Goal: Information Seeking & Learning: Learn about a topic

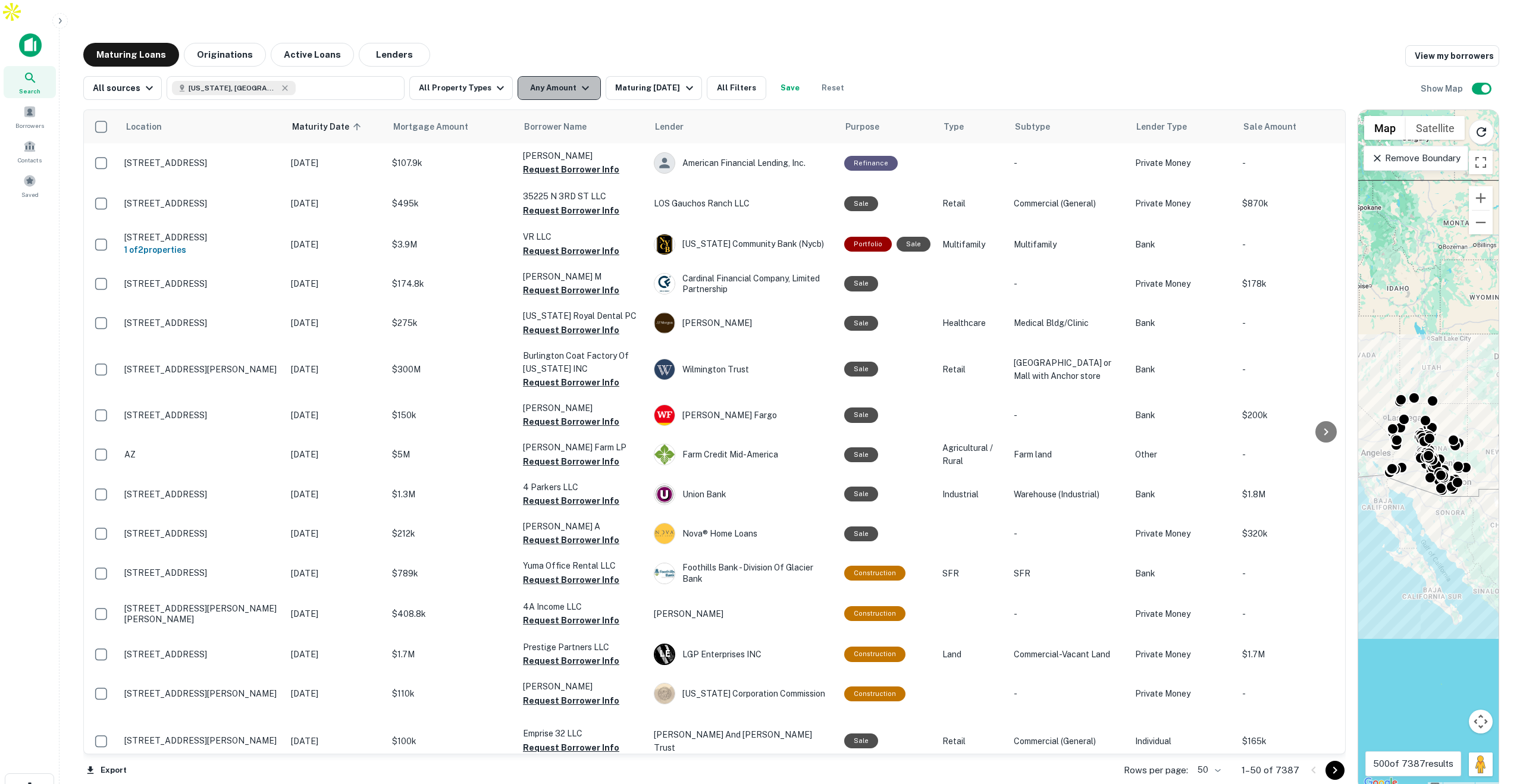
click at [570, 76] on button "Any Amount" at bounding box center [558, 88] width 83 height 24
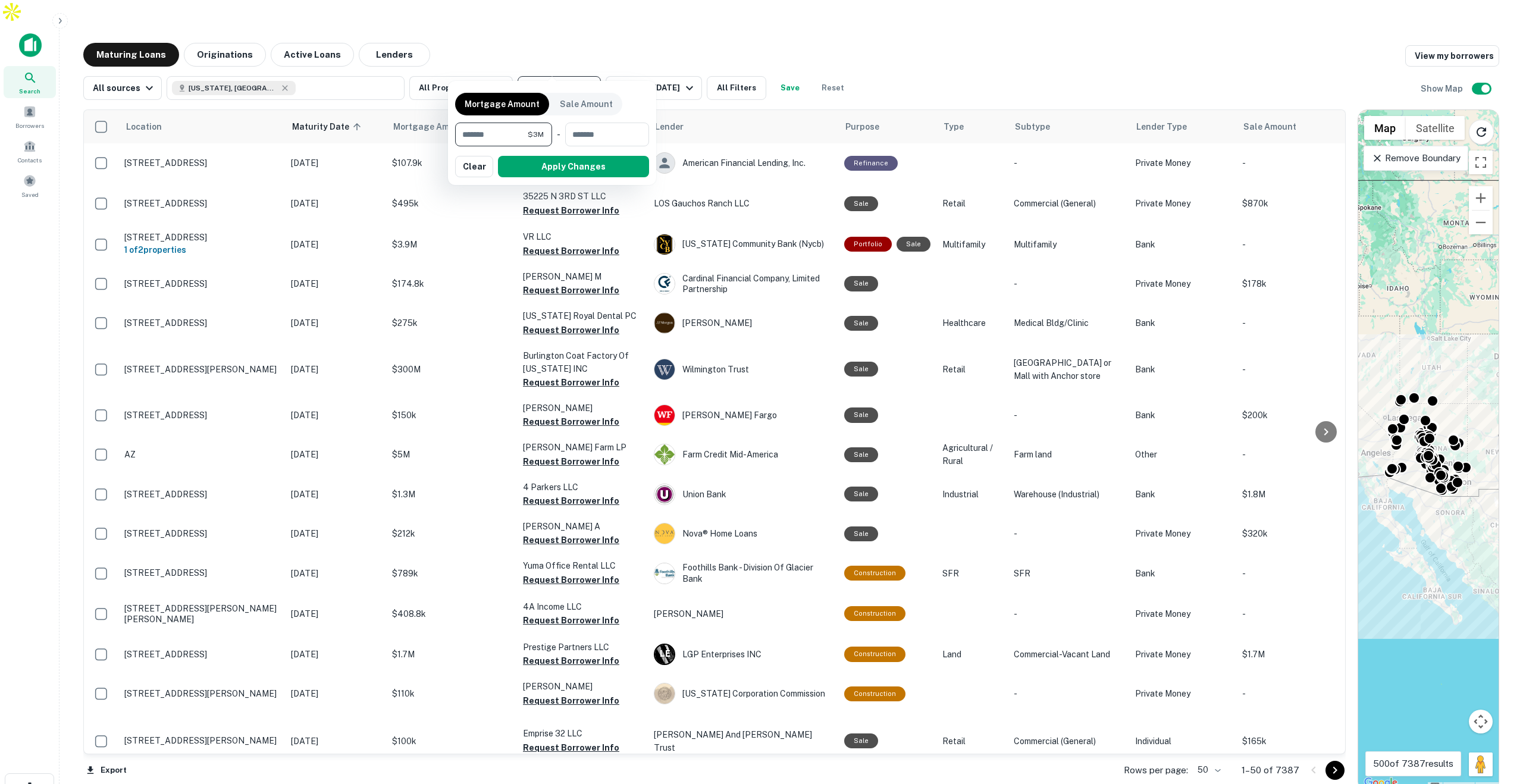
type input "*******"
type input "********"
click at [568, 168] on button "Apply Changes" at bounding box center [574, 166] width 151 height 21
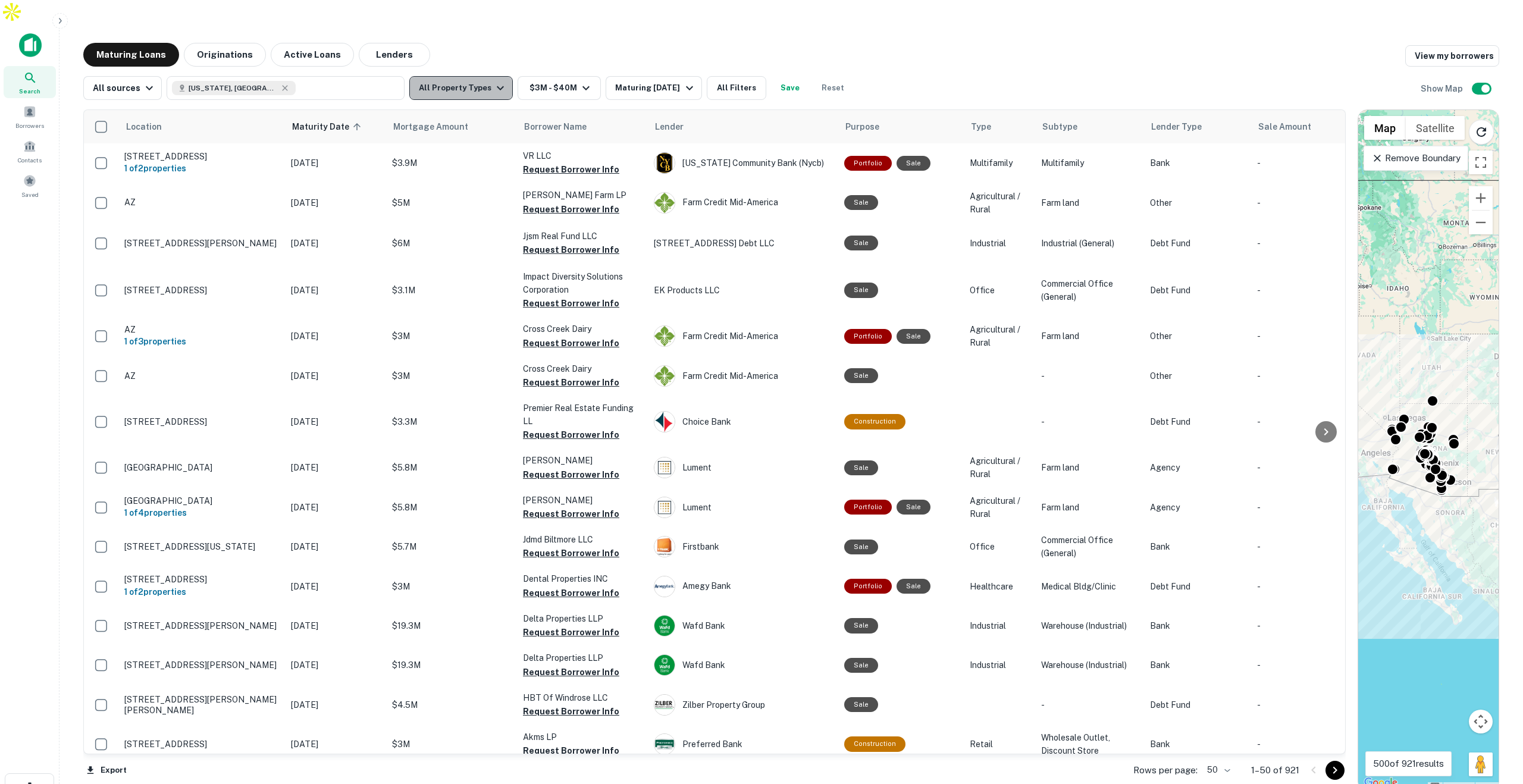
click at [493, 81] on icon "button" at bounding box center [500, 88] width 14 height 14
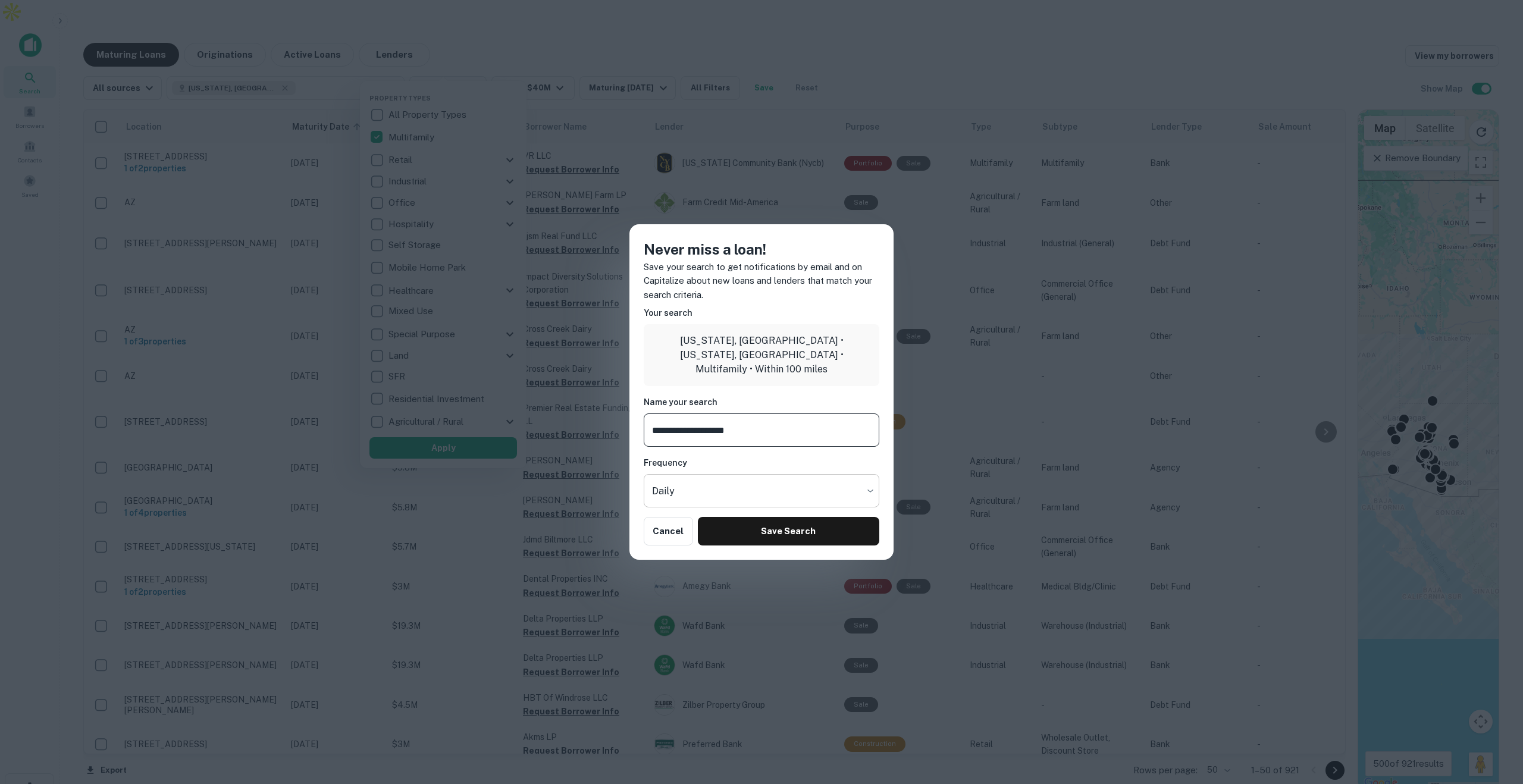
type input "**********"
click at [821, 486] on body "Search Borrowers Contacts Saved Maturing Loans Originations Active Loans Lender…" at bounding box center [762, 392] width 1523 height 784
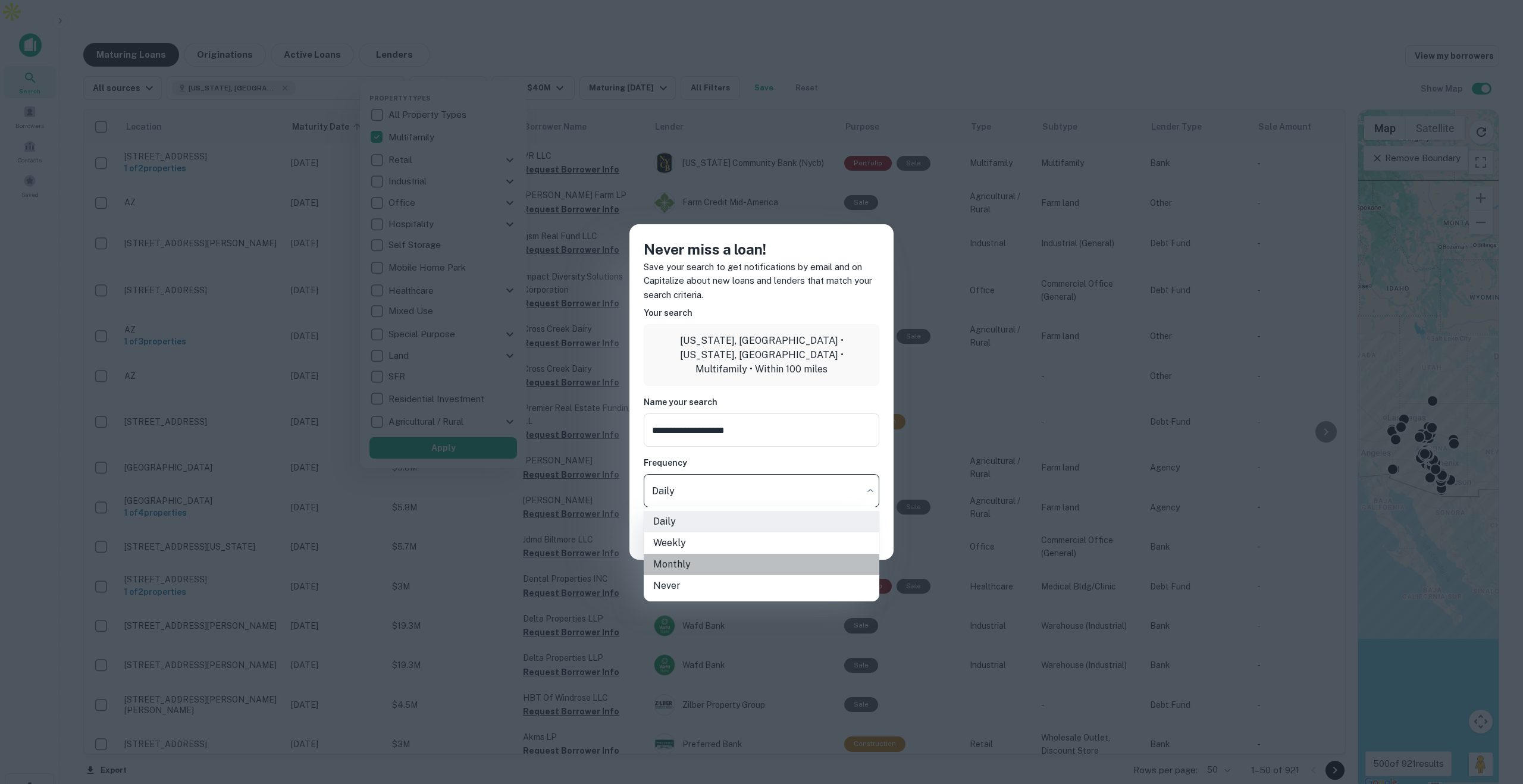
click at [679, 565] on li "Monthly" at bounding box center [761, 564] width 235 height 21
type input "*******"
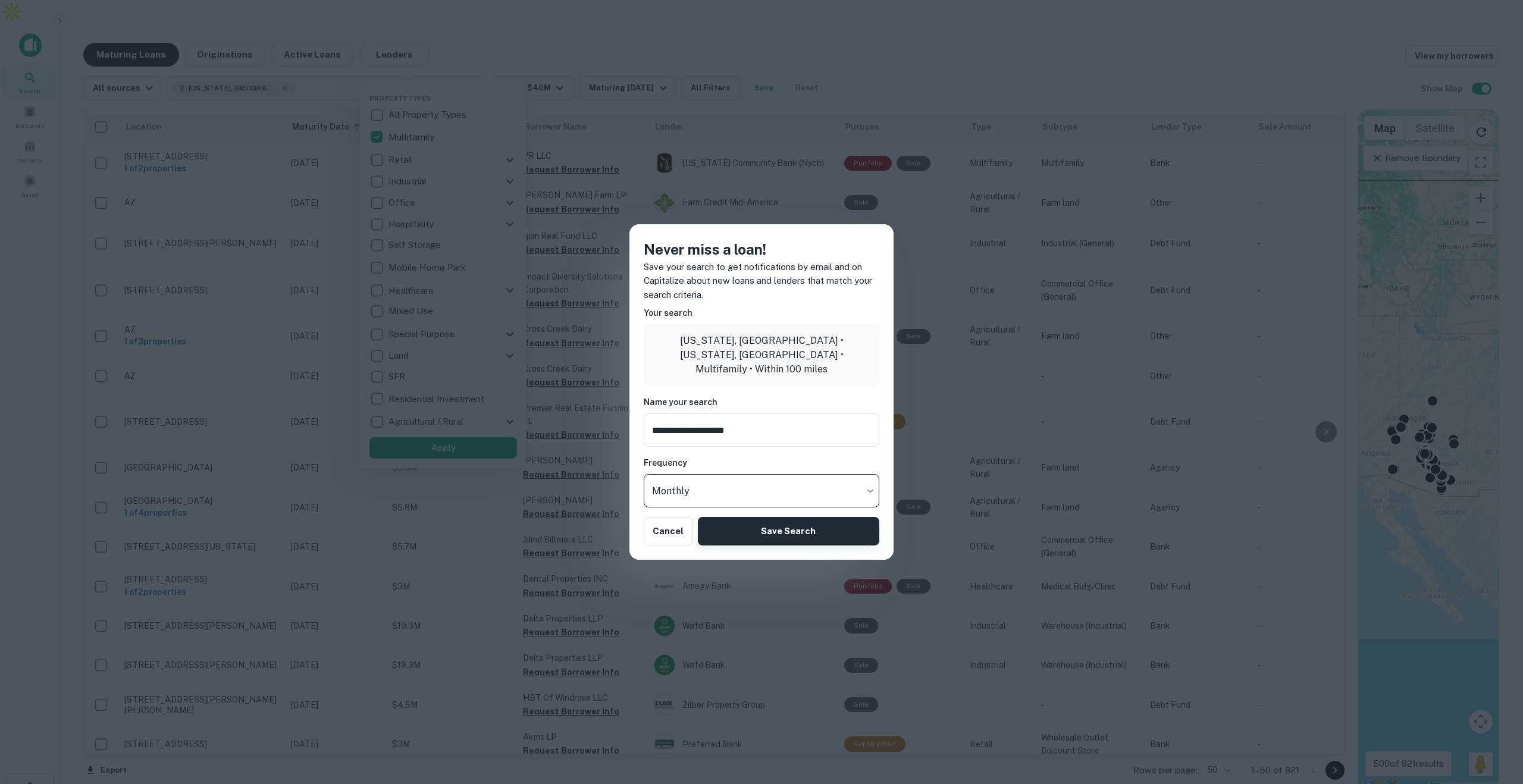
click at [794, 534] on button "Save Search" at bounding box center [788, 532] width 181 height 29
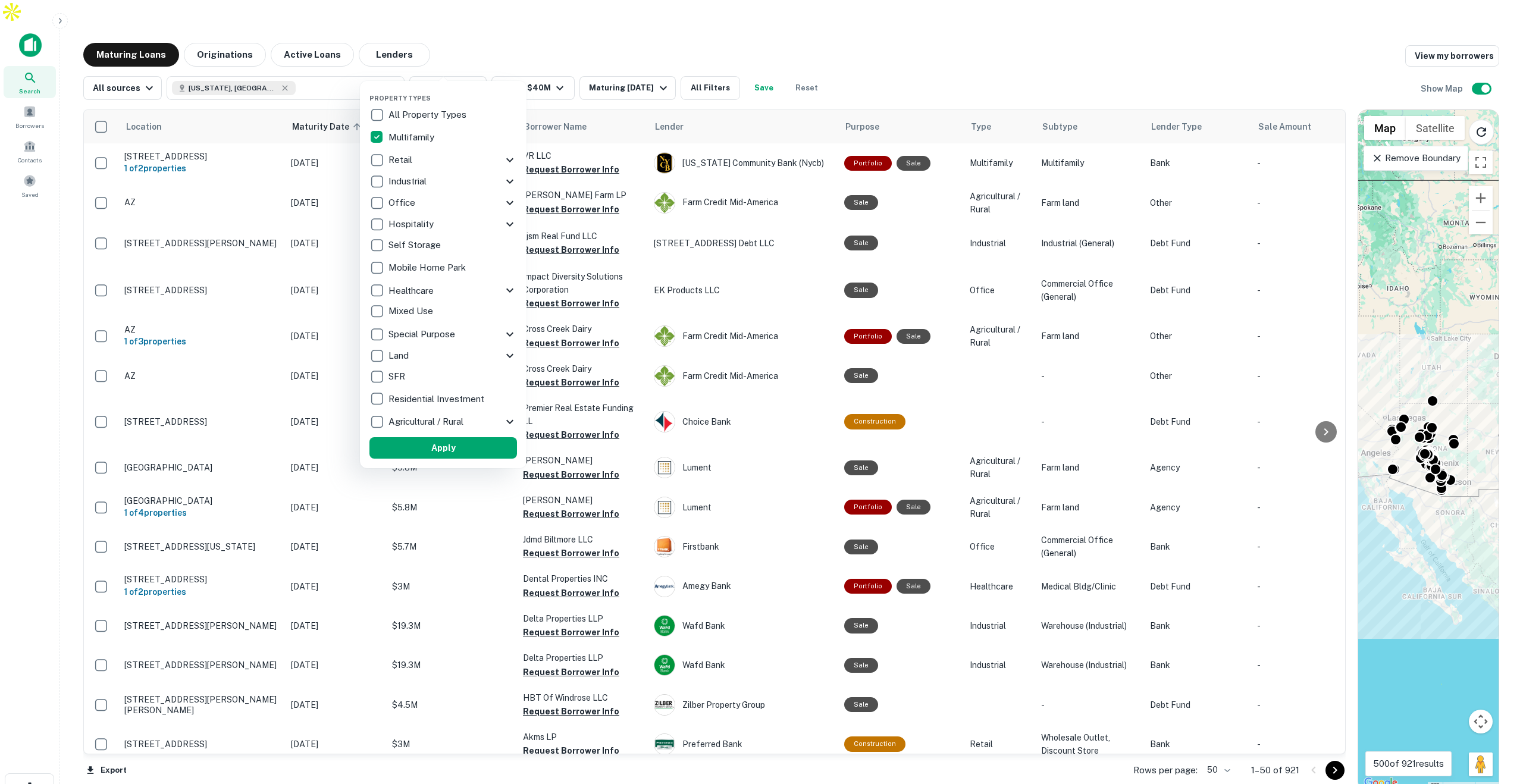
click at [934, 55] on div at bounding box center [762, 392] width 1523 height 784
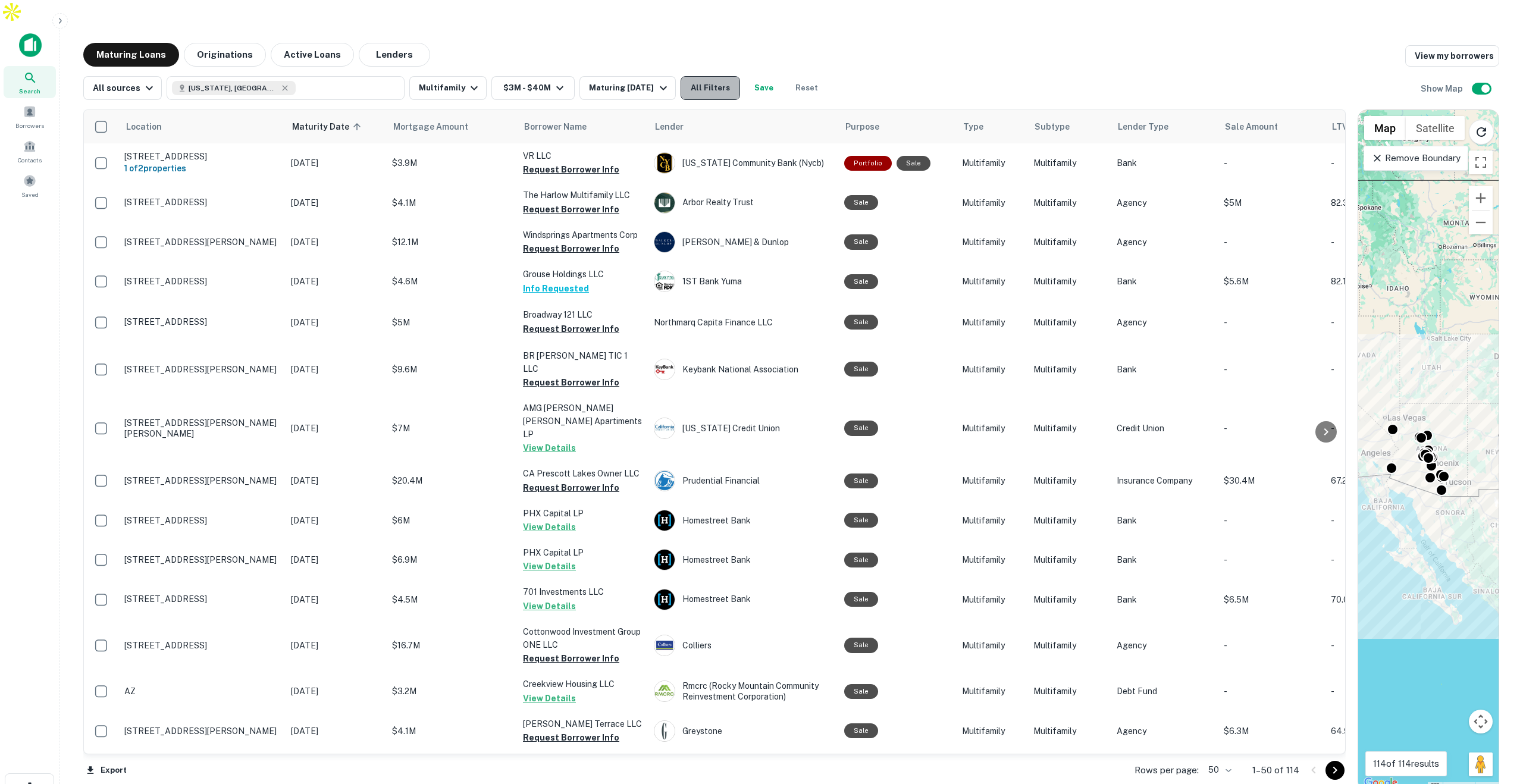
click at [720, 76] on button "All Filters" at bounding box center [710, 88] width 60 height 24
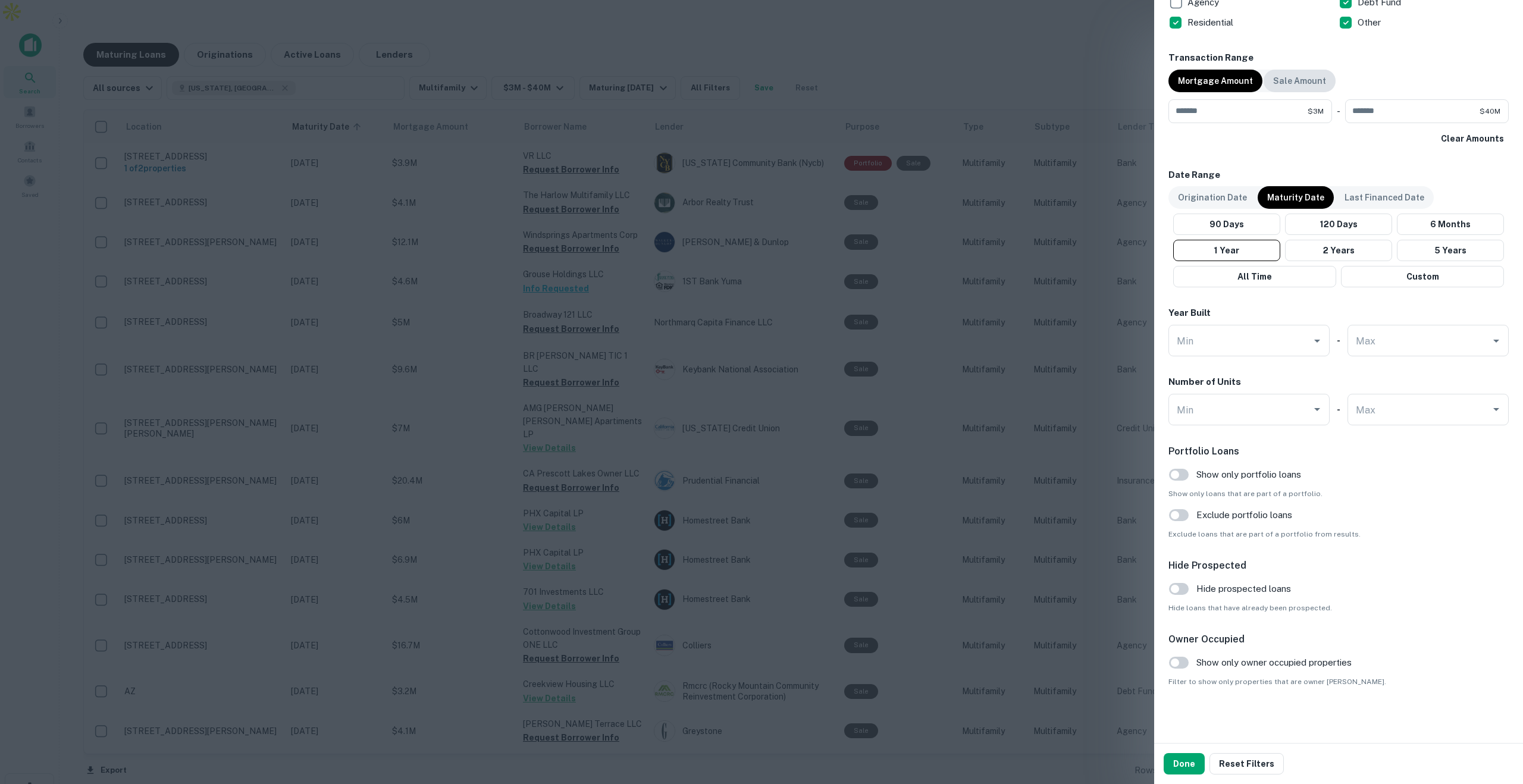
scroll to position [842, 0]
click at [1181, 762] on button "Done" at bounding box center [1184, 763] width 41 height 21
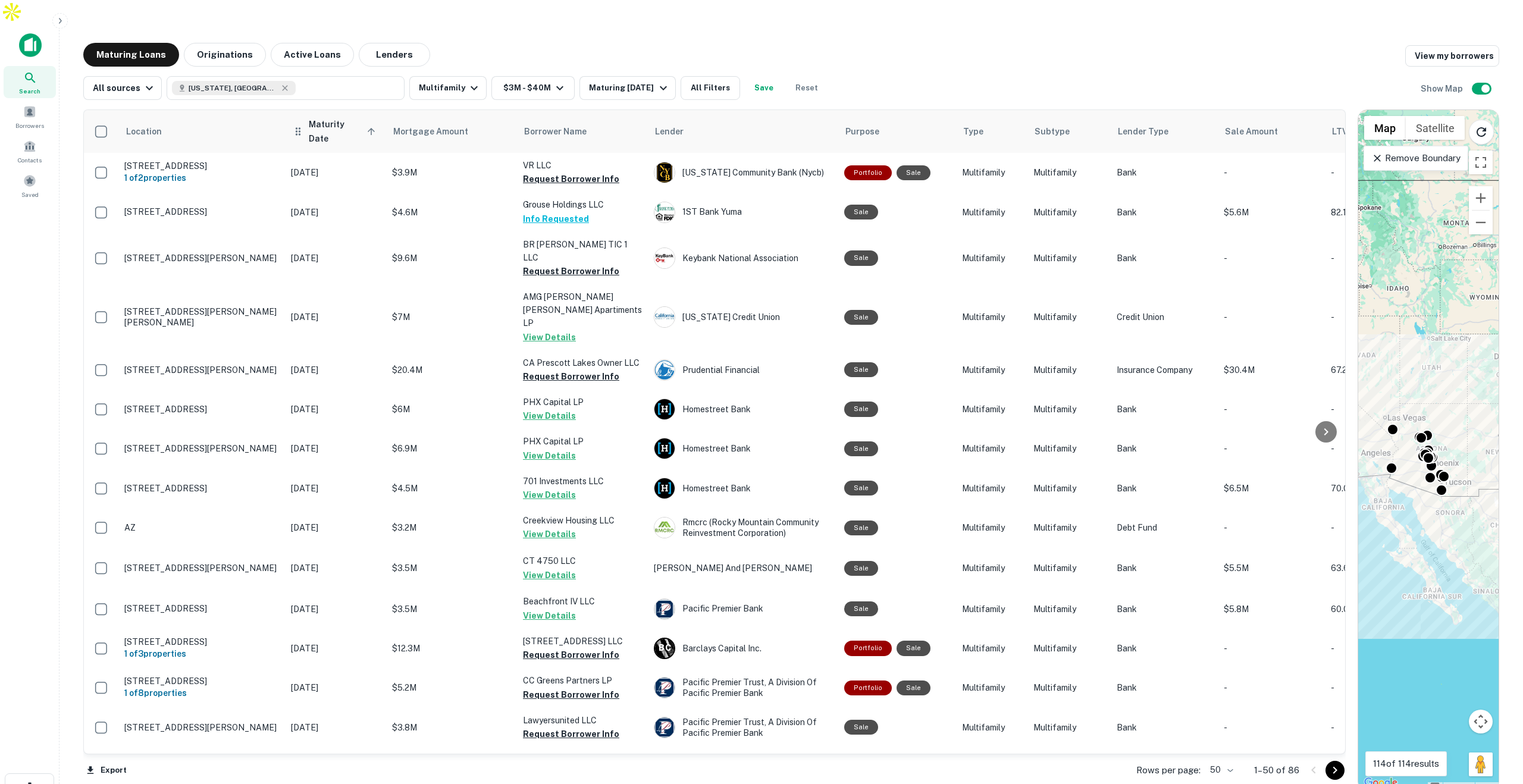
click at [334, 117] on span "Maturity Date sorted ascending" at bounding box center [344, 132] width 70 height 29
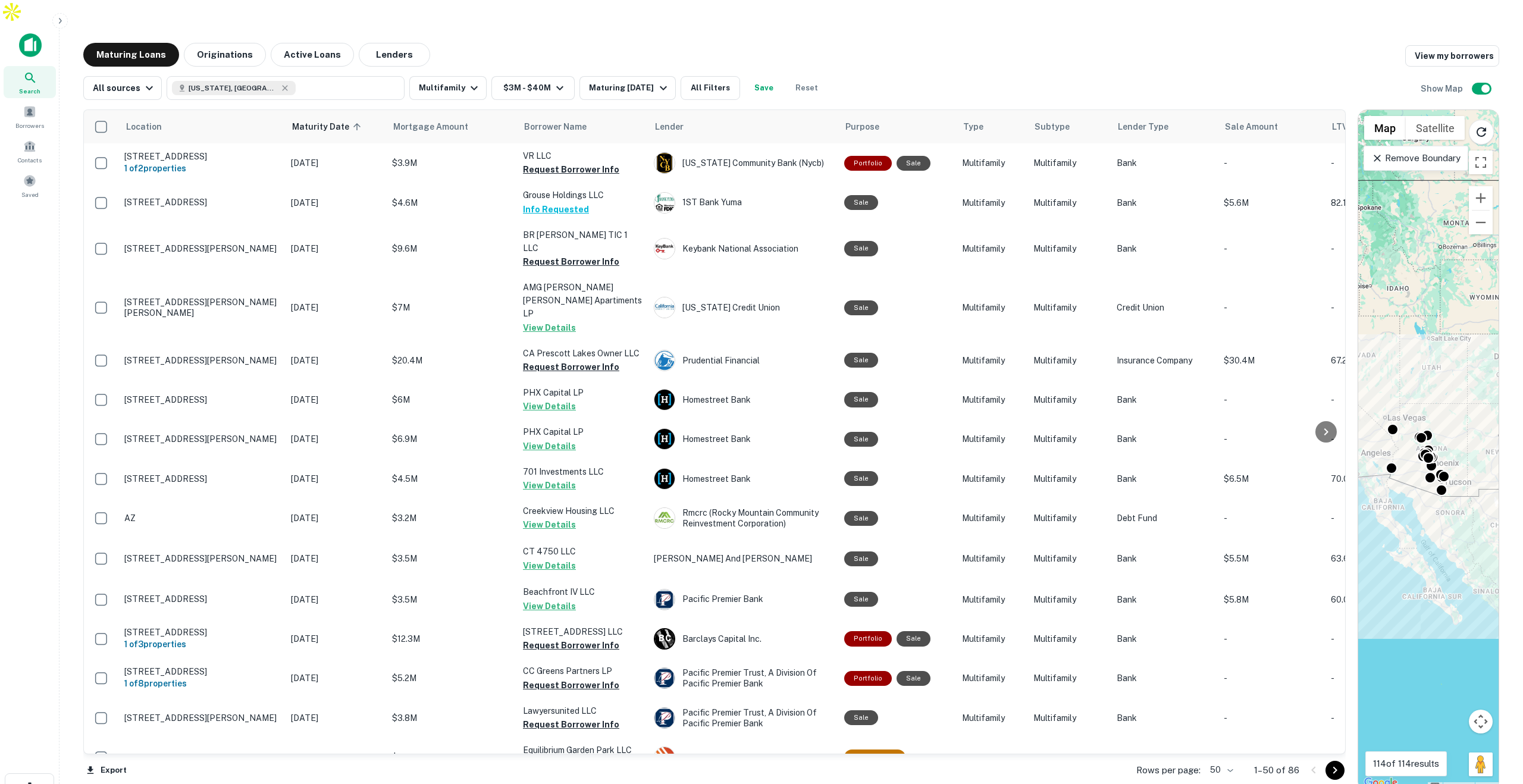
click at [334, 119] on span "Maturity Date sorted ascending" at bounding box center [329, 126] width 73 height 14
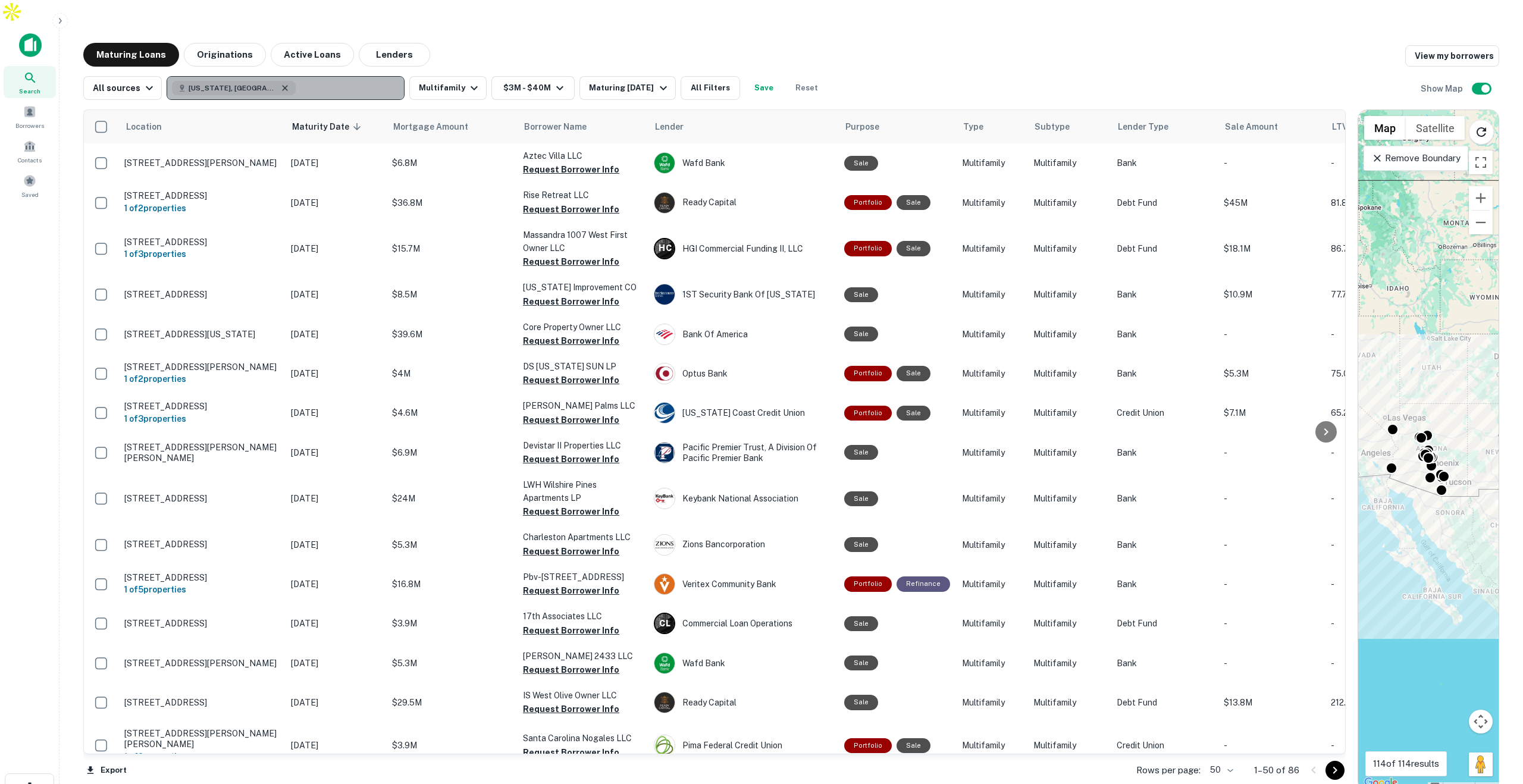
click at [280, 83] on icon "button" at bounding box center [285, 88] width 10 height 10
click at [244, 81] on p "Enter addresses, locations or lender names" at bounding box center [273, 88] width 192 height 14
click at [562, 110] on th "Borrower Name" at bounding box center [582, 126] width 131 height 34
click at [560, 119] on span "Borrower Name" at bounding box center [571, 126] width 62 height 14
click at [563, 119] on span "Borrower Name" at bounding box center [571, 126] width 62 height 14
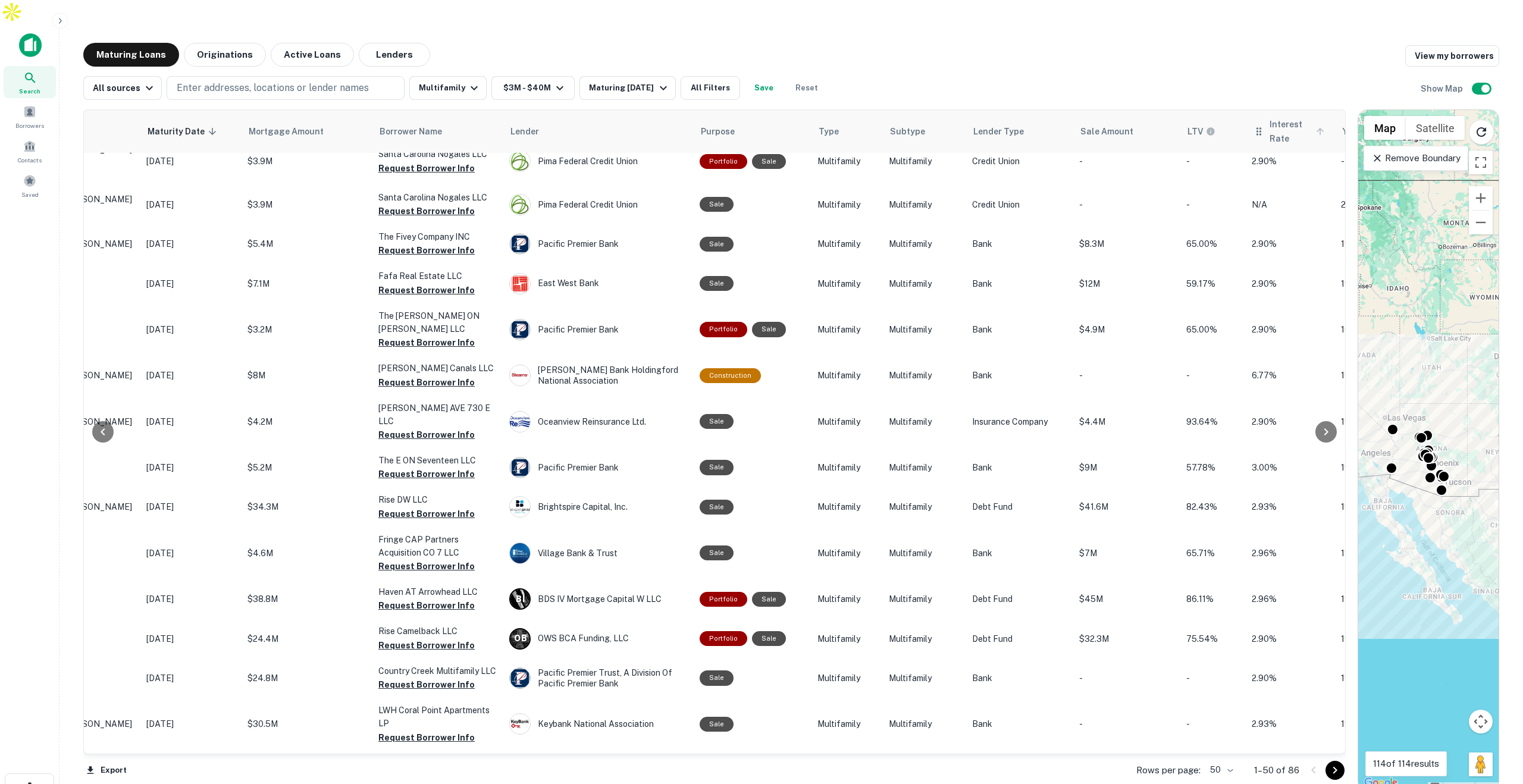
scroll to position [603, 145]
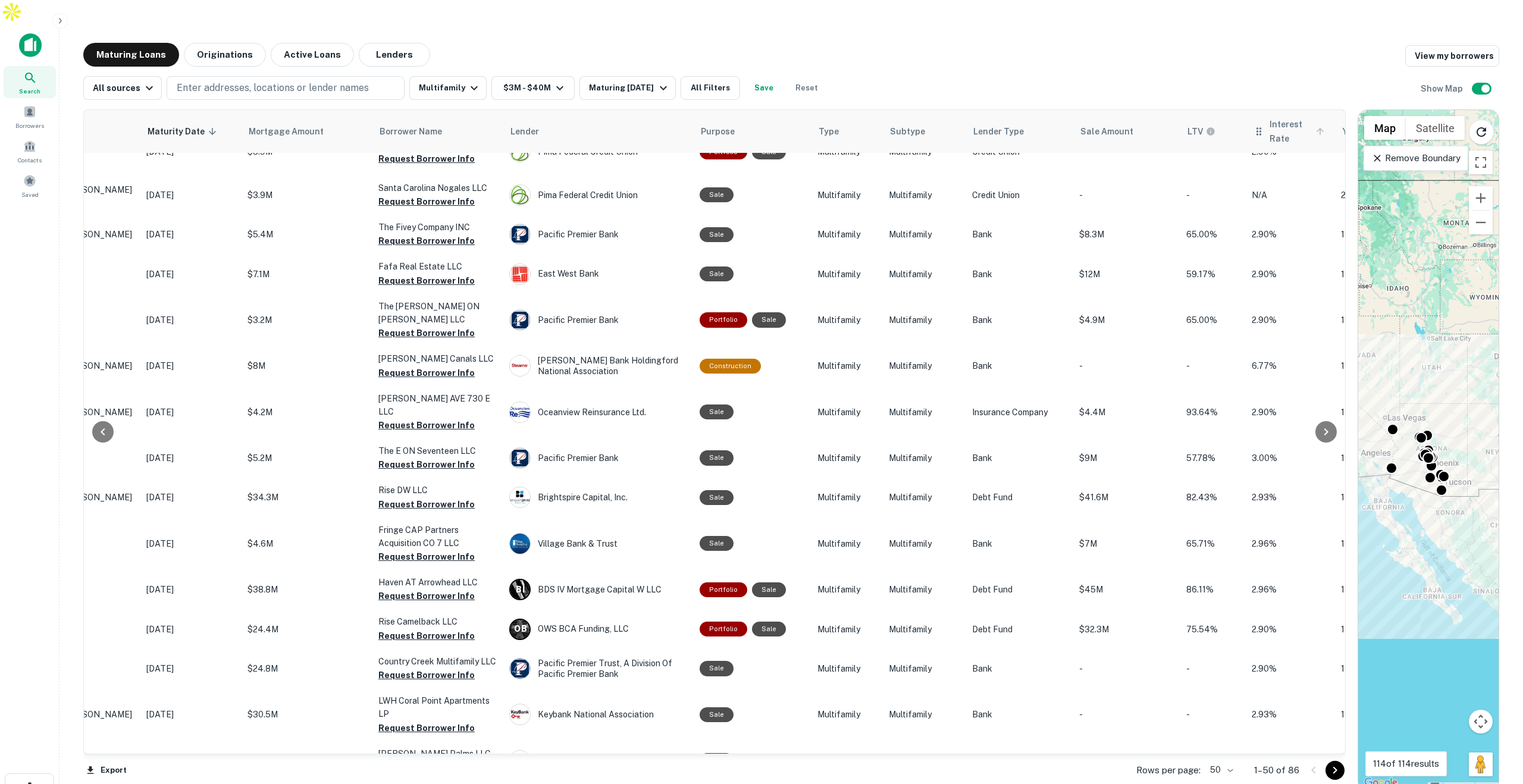
click at [1283, 117] on span "Interest Rate" at bounding box center [1298, 132] width 58 height 29
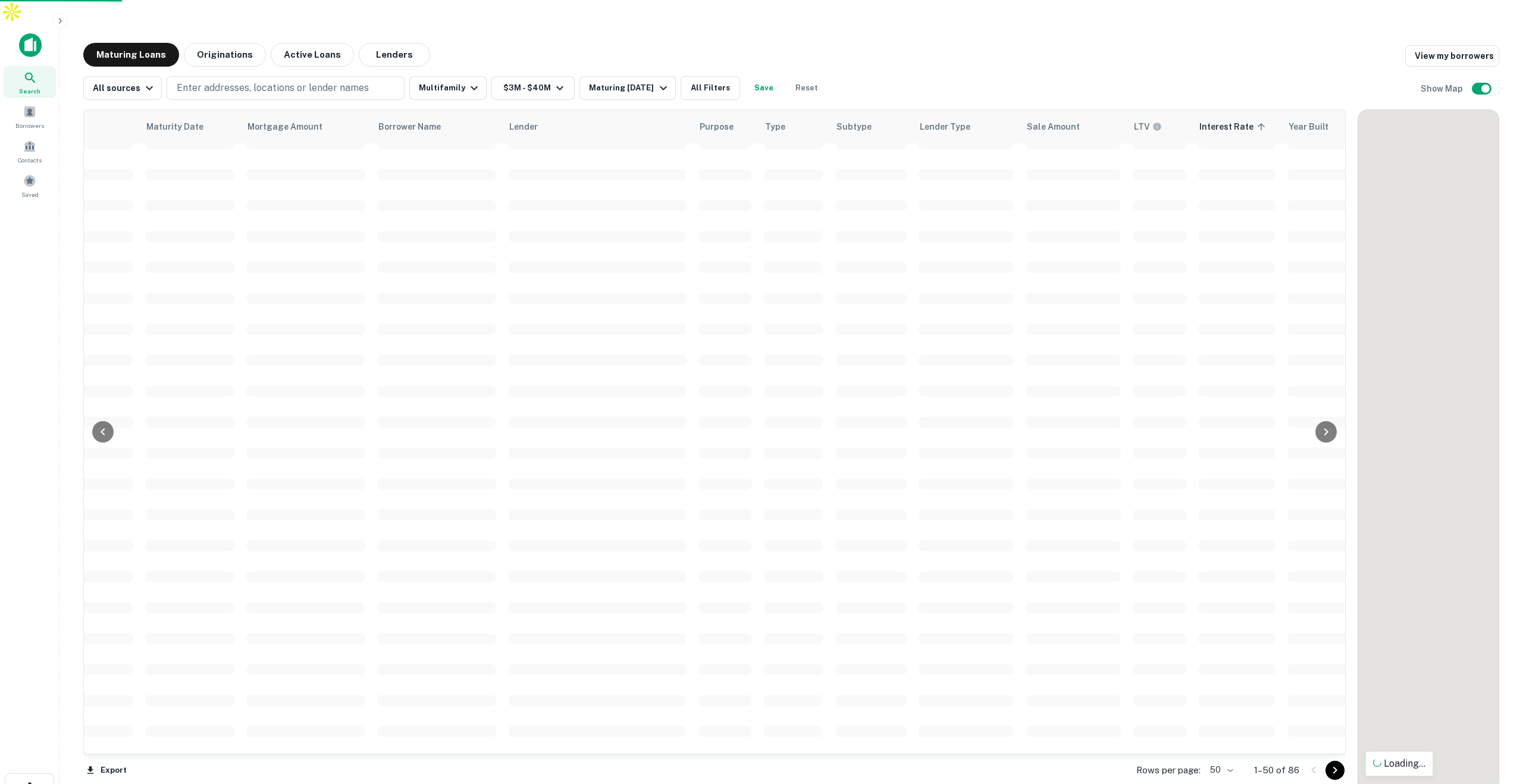
scroll to position [603, 145]
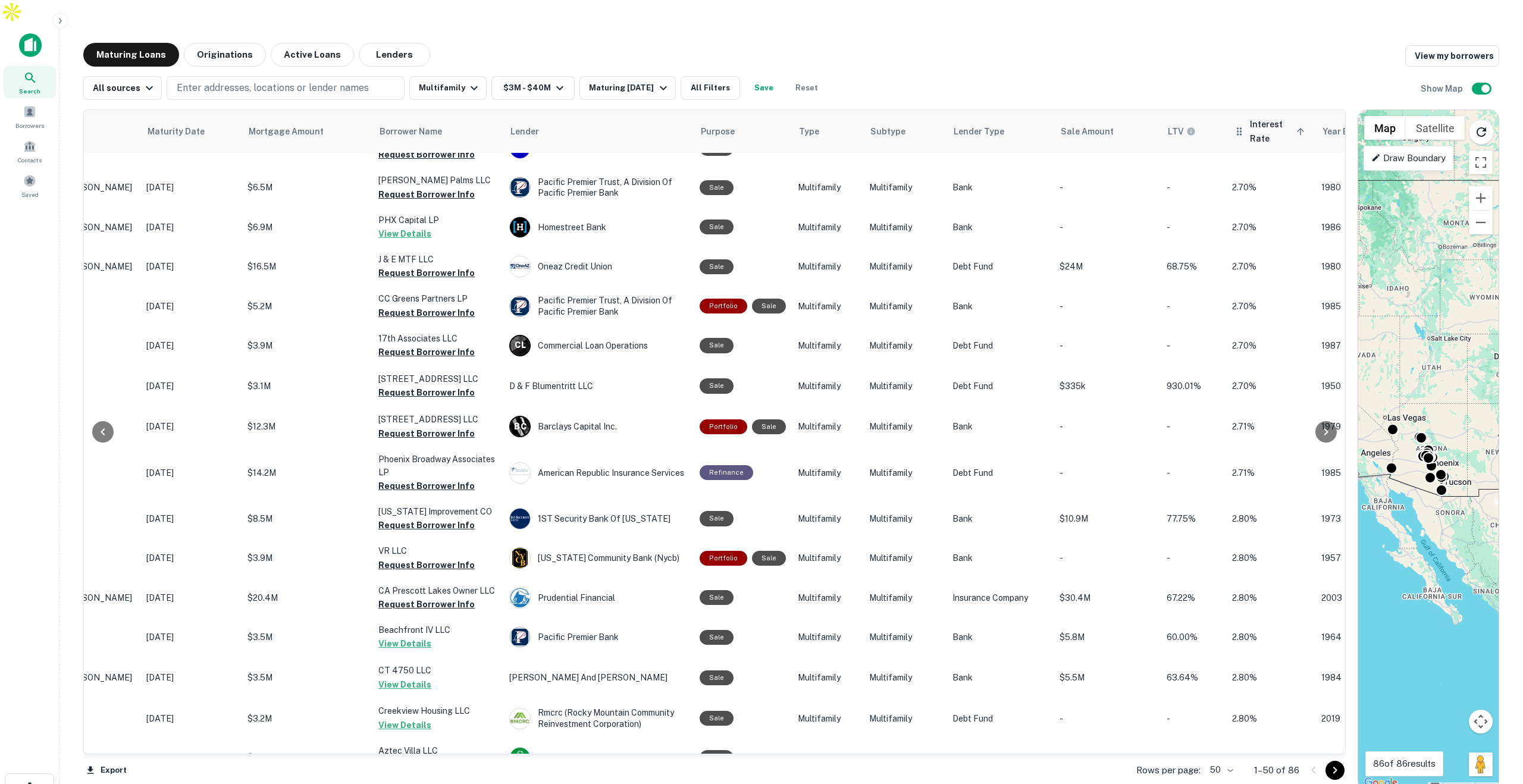
click at [1272, 117] on span "Interest Rate sorted ascending" at bounding box center [1279, 132] width 58 height 29
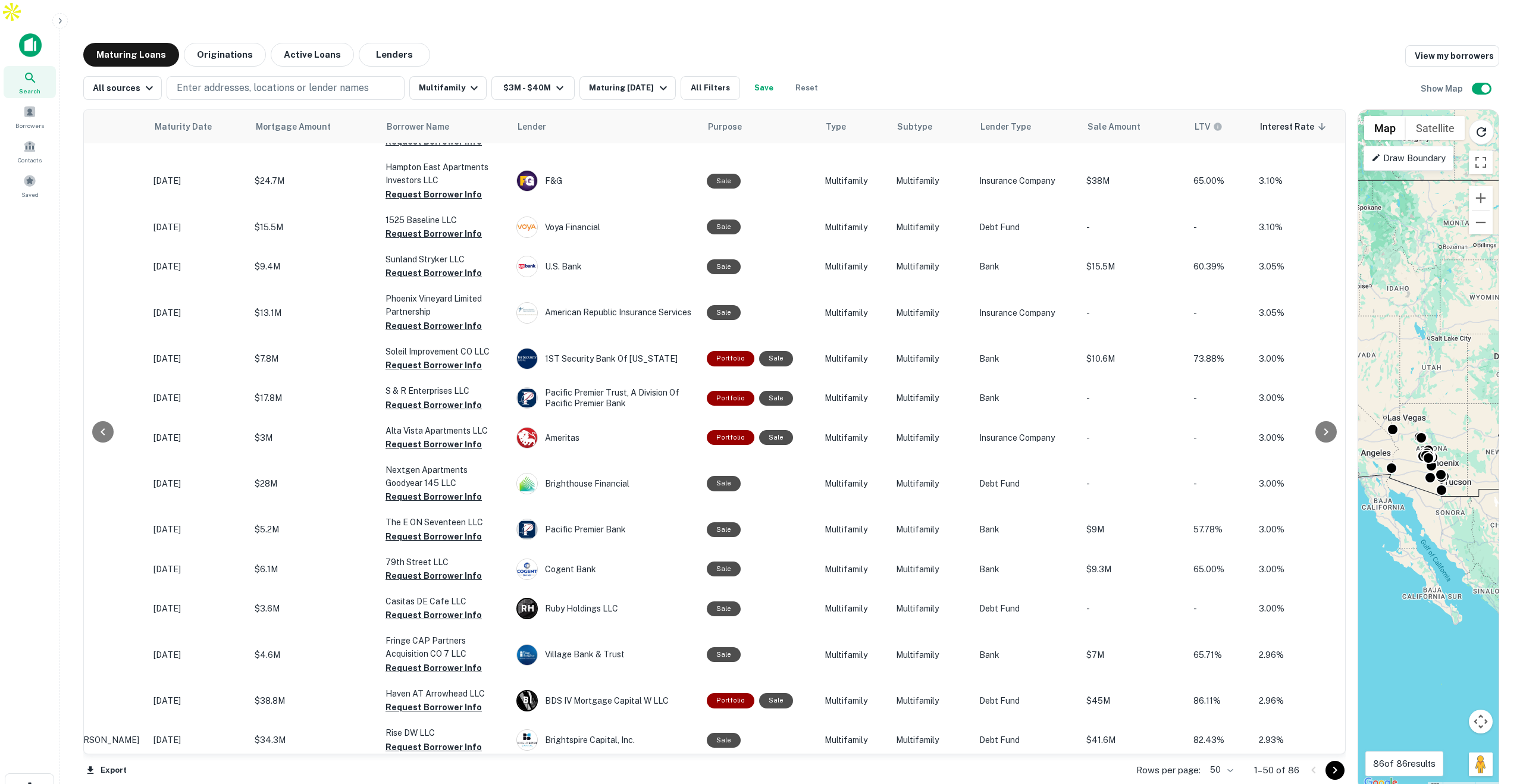
scroll to position [603, 134]
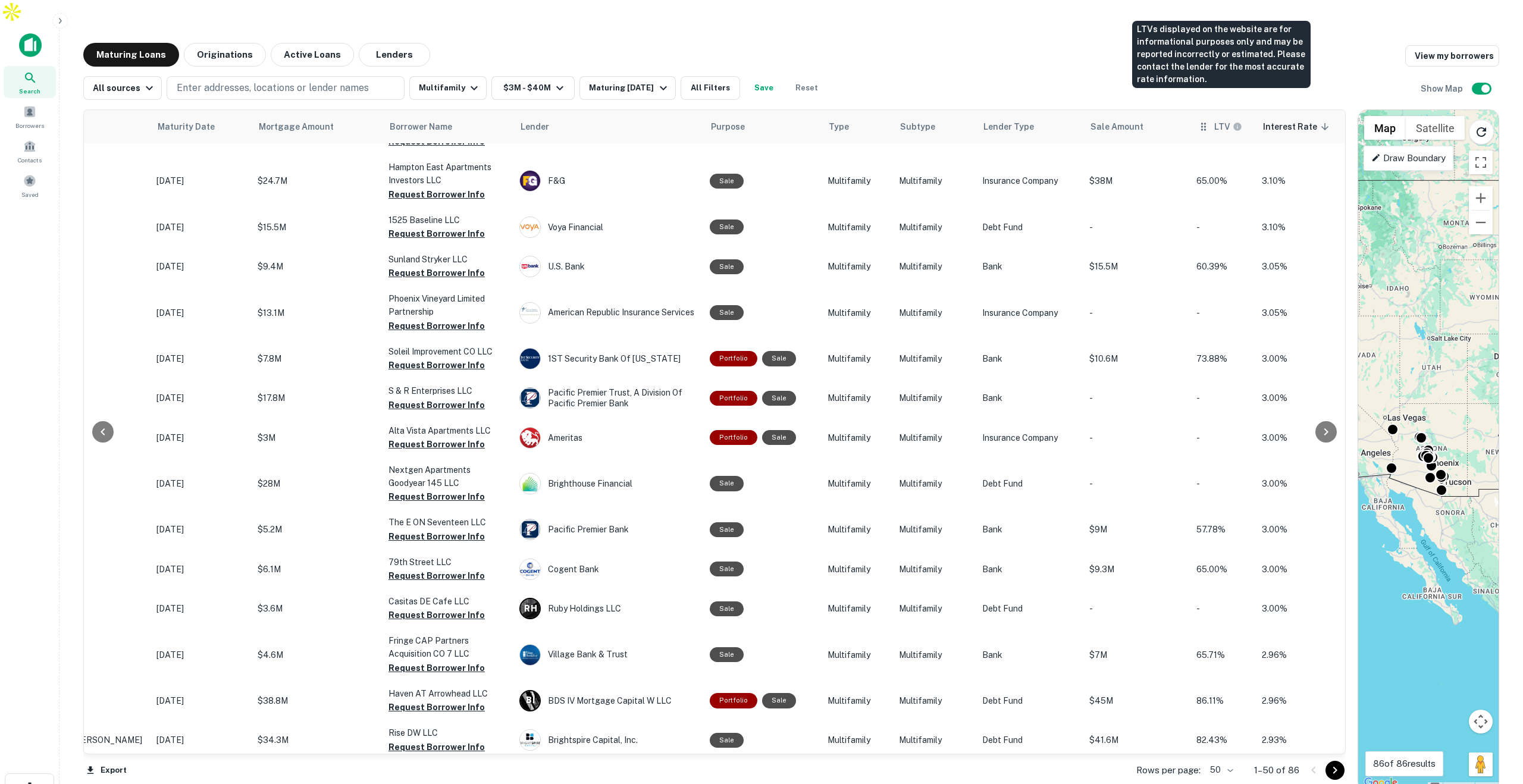
click at [1214, 120] on h6 "LTV" at bounding box center [1222, 126] width 16 height 13
click at [1217, 120] on h6 "LTV" at bounding box center [1222, 126] width 16 height 13
click at [1201, 123] on icon at bounding box center [1203, 126] width 5 height 8
click at [1214, 120] on h6 "LTV" at bounding box center [1222, 126] width 16 height 13
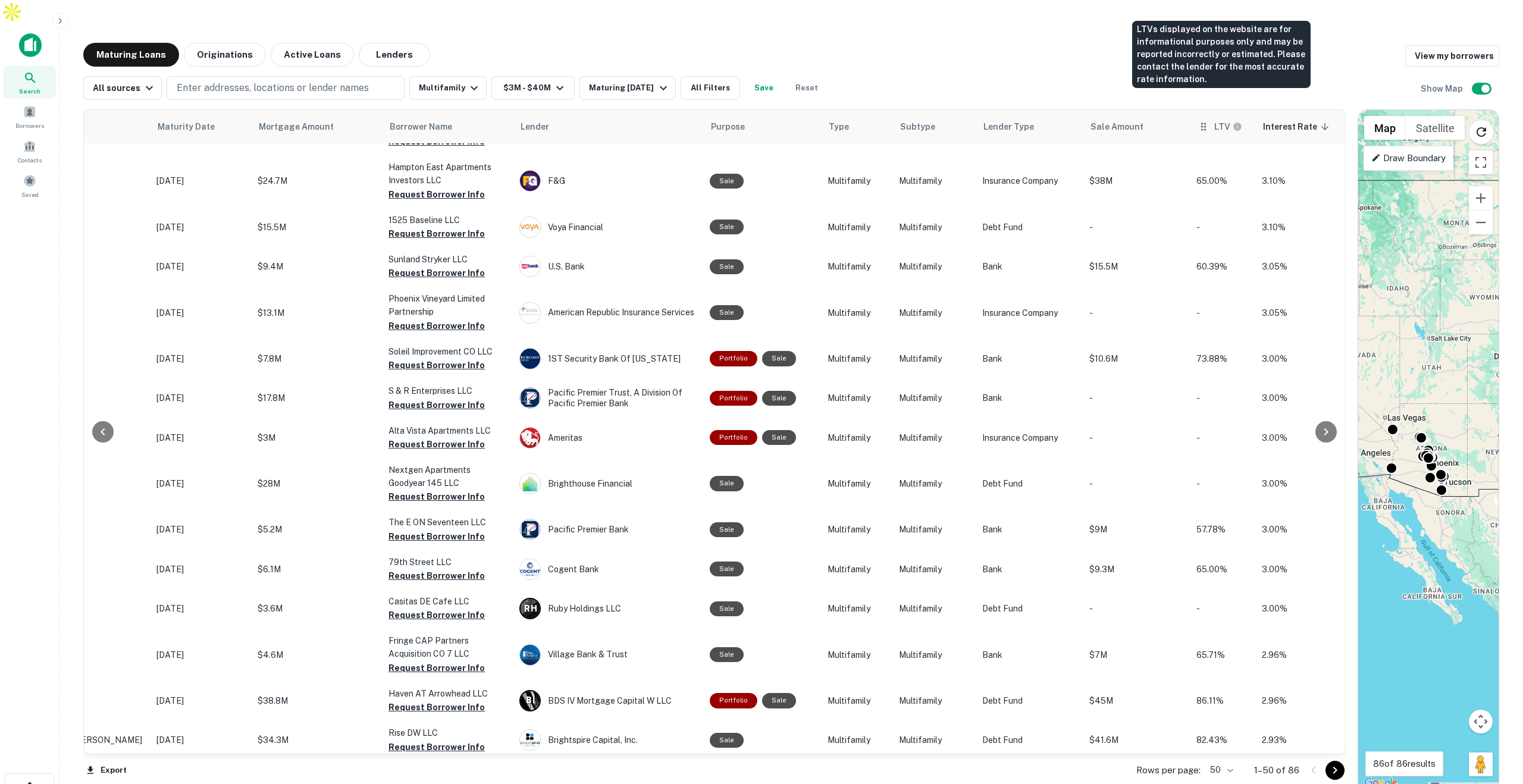
click at [1214, 120] on h6 "LTV" at bounding box center [1222, 126] width 16 height 13
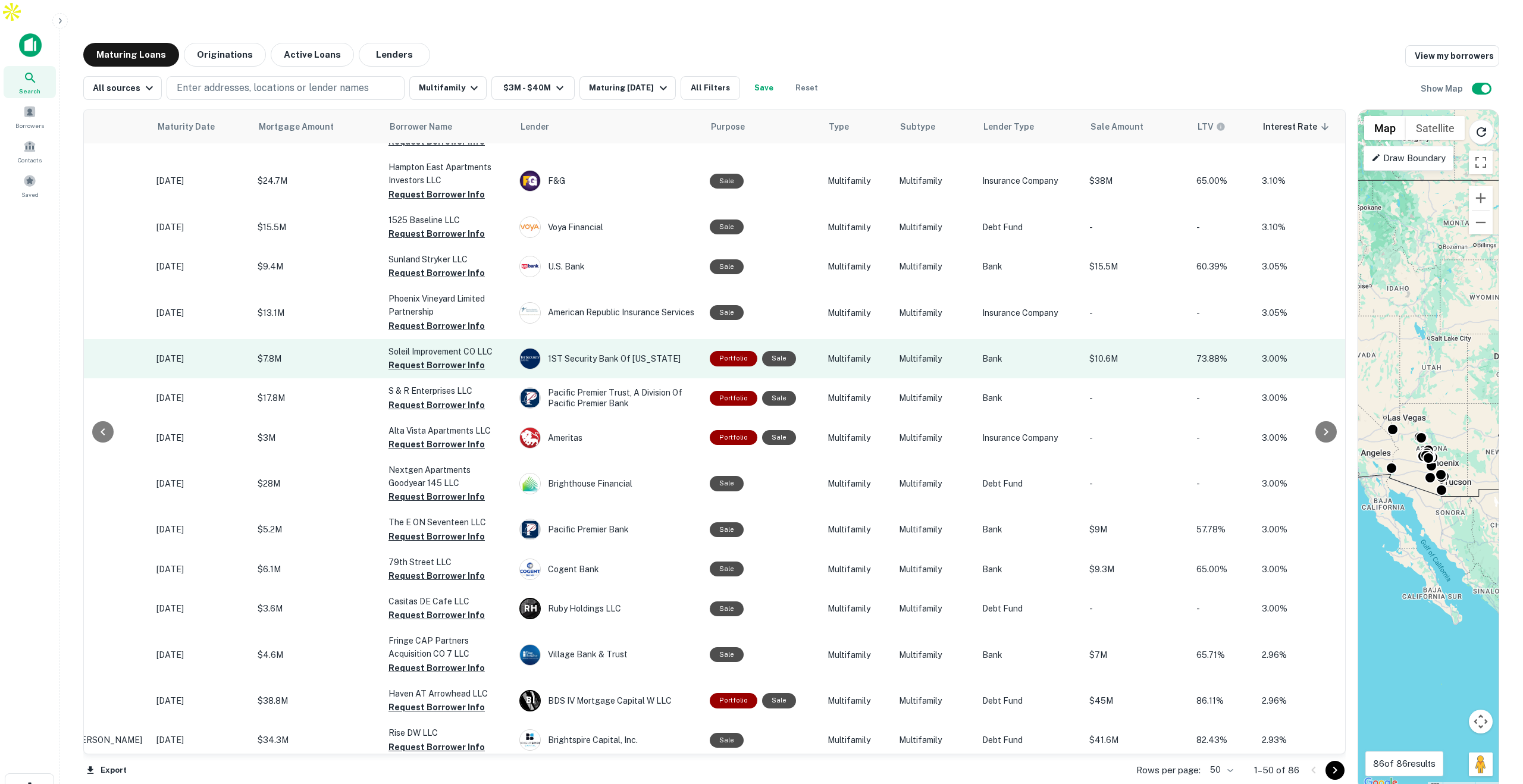
click at [347, 352] on p "$7.8M" at bounding box center [316, 358] width 119 height 13
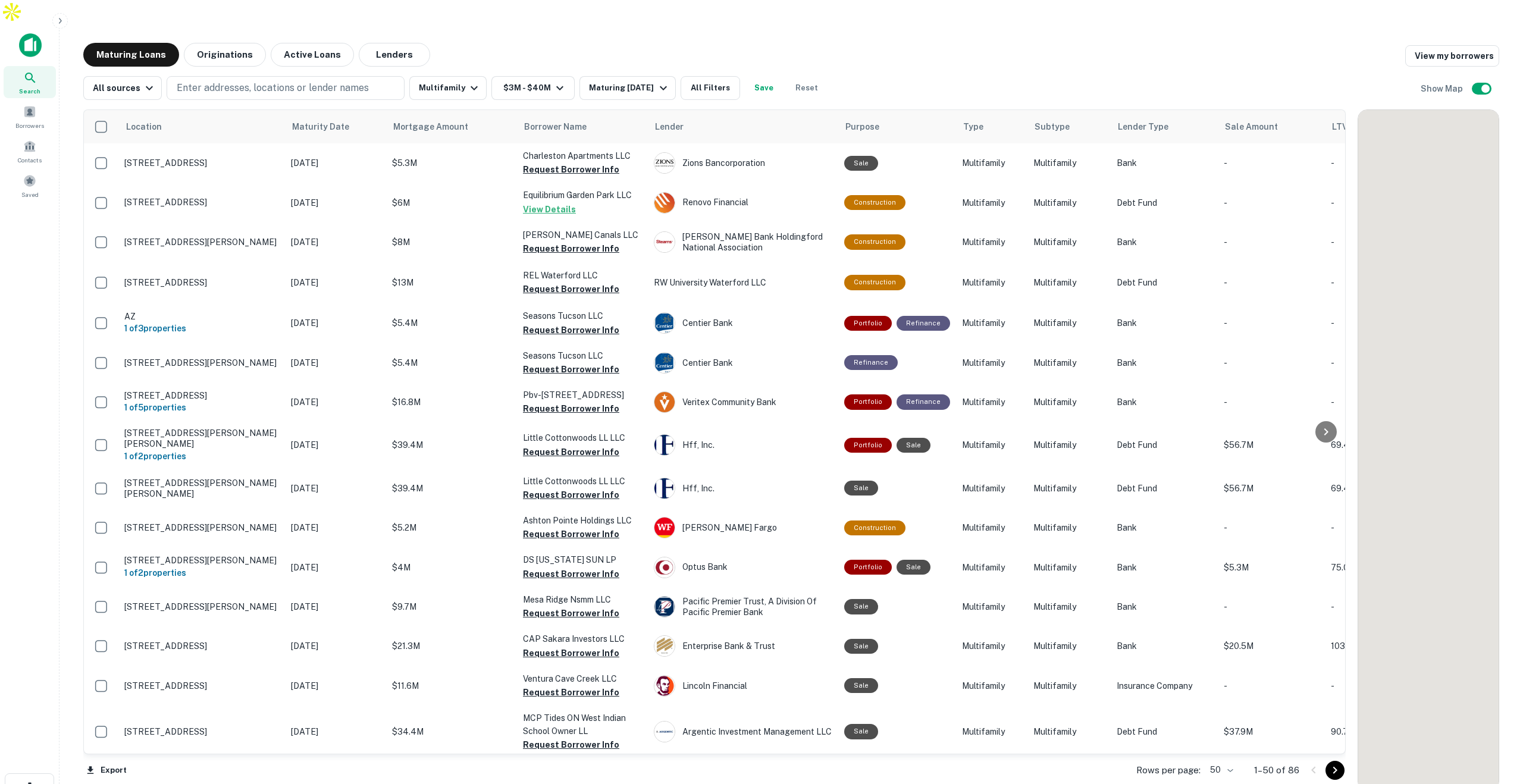
scroll to position [603, 0]
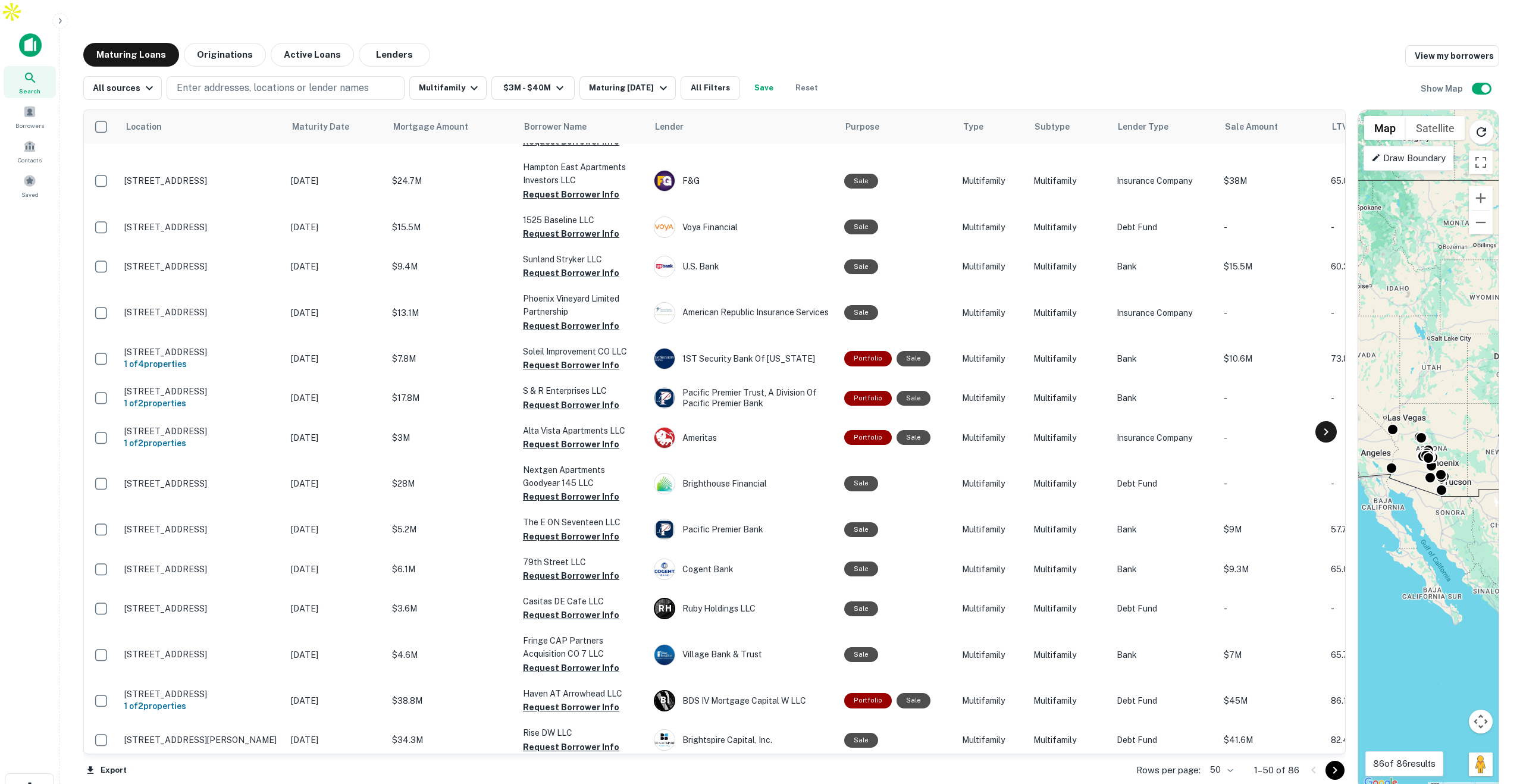
click at [1325, 425] on icon at bounding box center [1325, 431] width 14 height 14
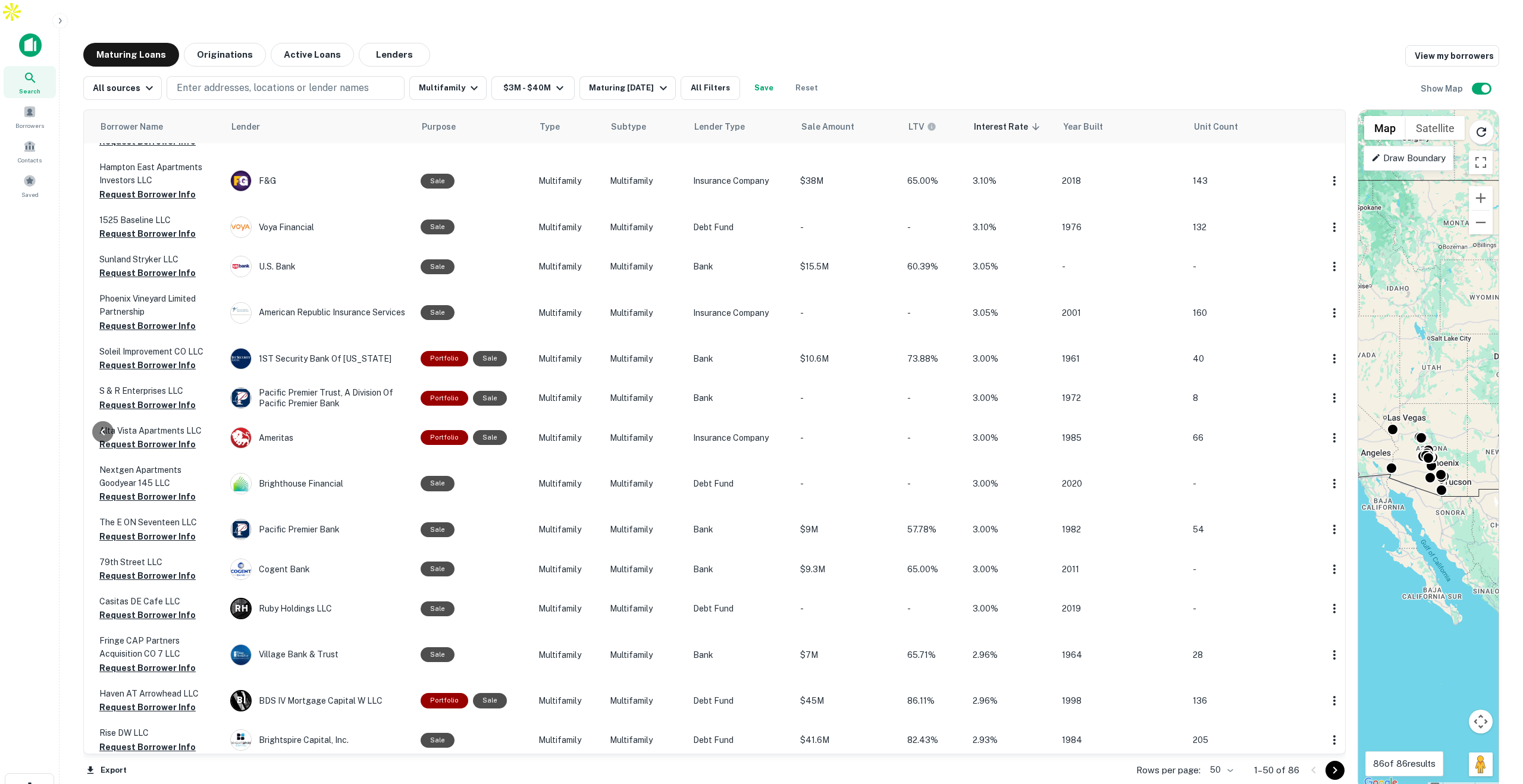
scroll to position [603, 432]
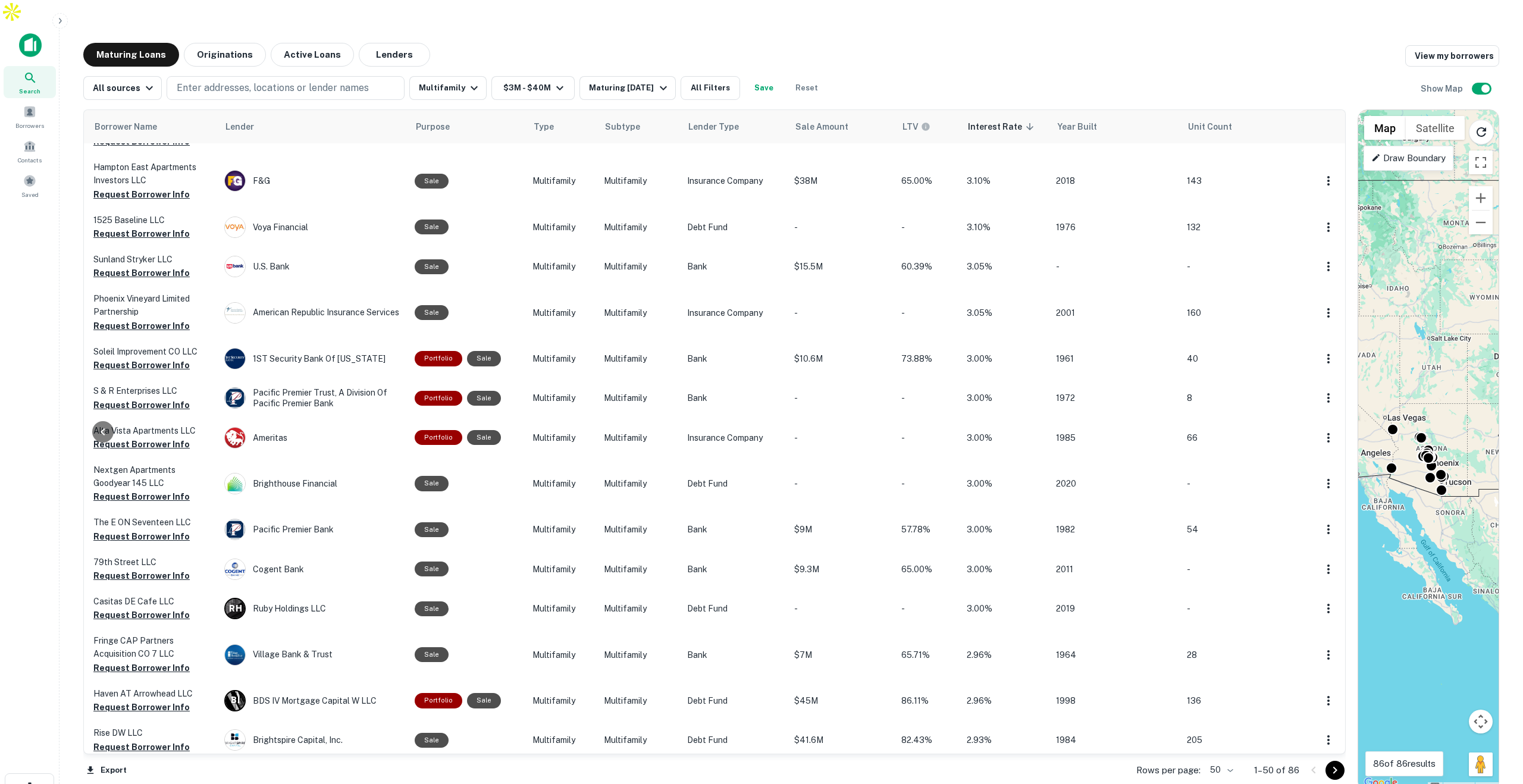
drag, startPoint x: 1352, startPoint y: 381, endPoint x: 1473, endPoint y: 376, distance: 121.1
click at [1473, 376] on div "Location Maturity Date Mortgage Amount Borrower Name Lender Purpose Type Subtyp…" at bounding box center [791, 446] width 1416 height 691
click at [897, 67] on div "All sources Enter addresses, locations or lender names Multifamily $3M - $40M M…" at bounding box center [791, 83] width 1416 height 34
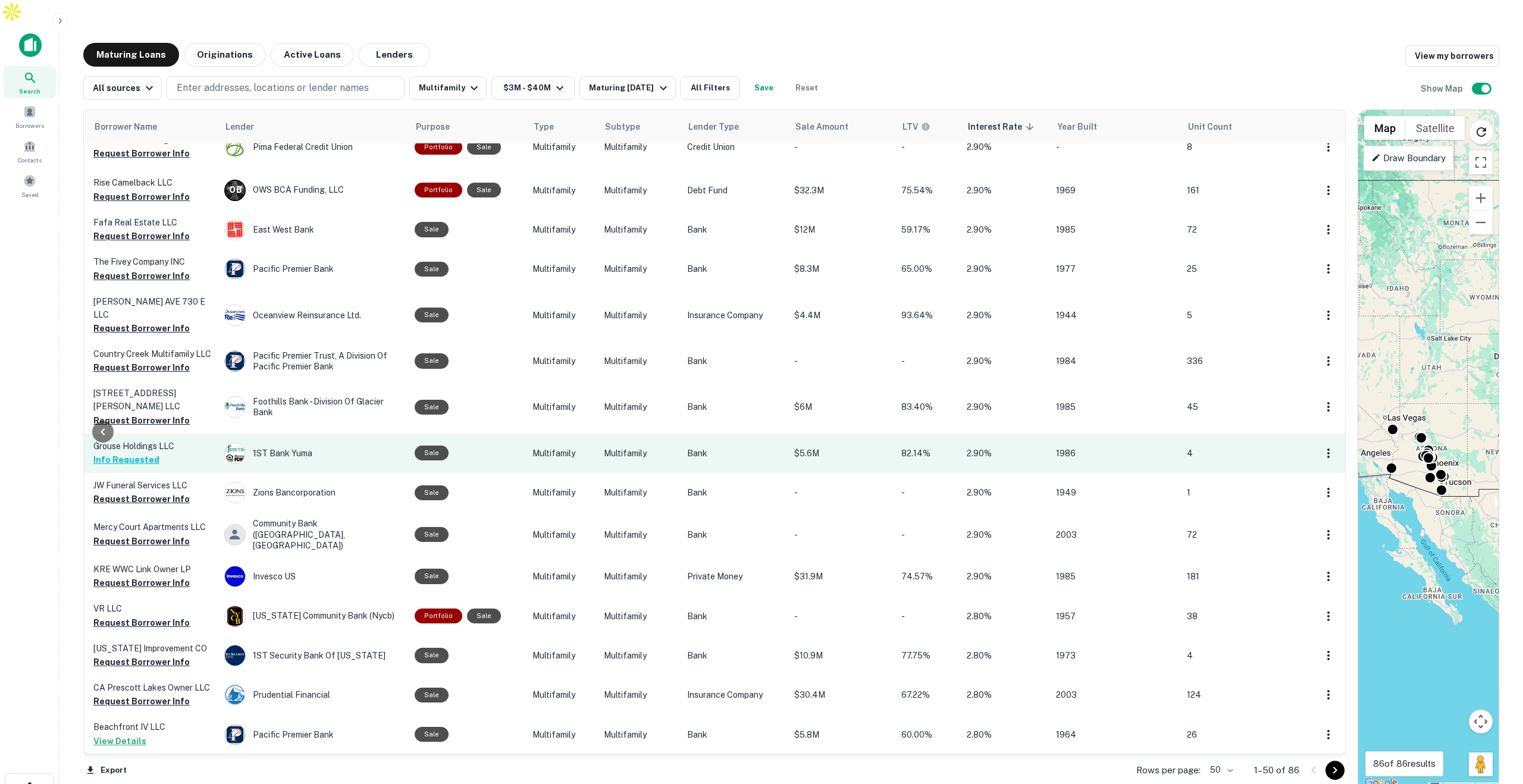
scroll to position [1504, 432]
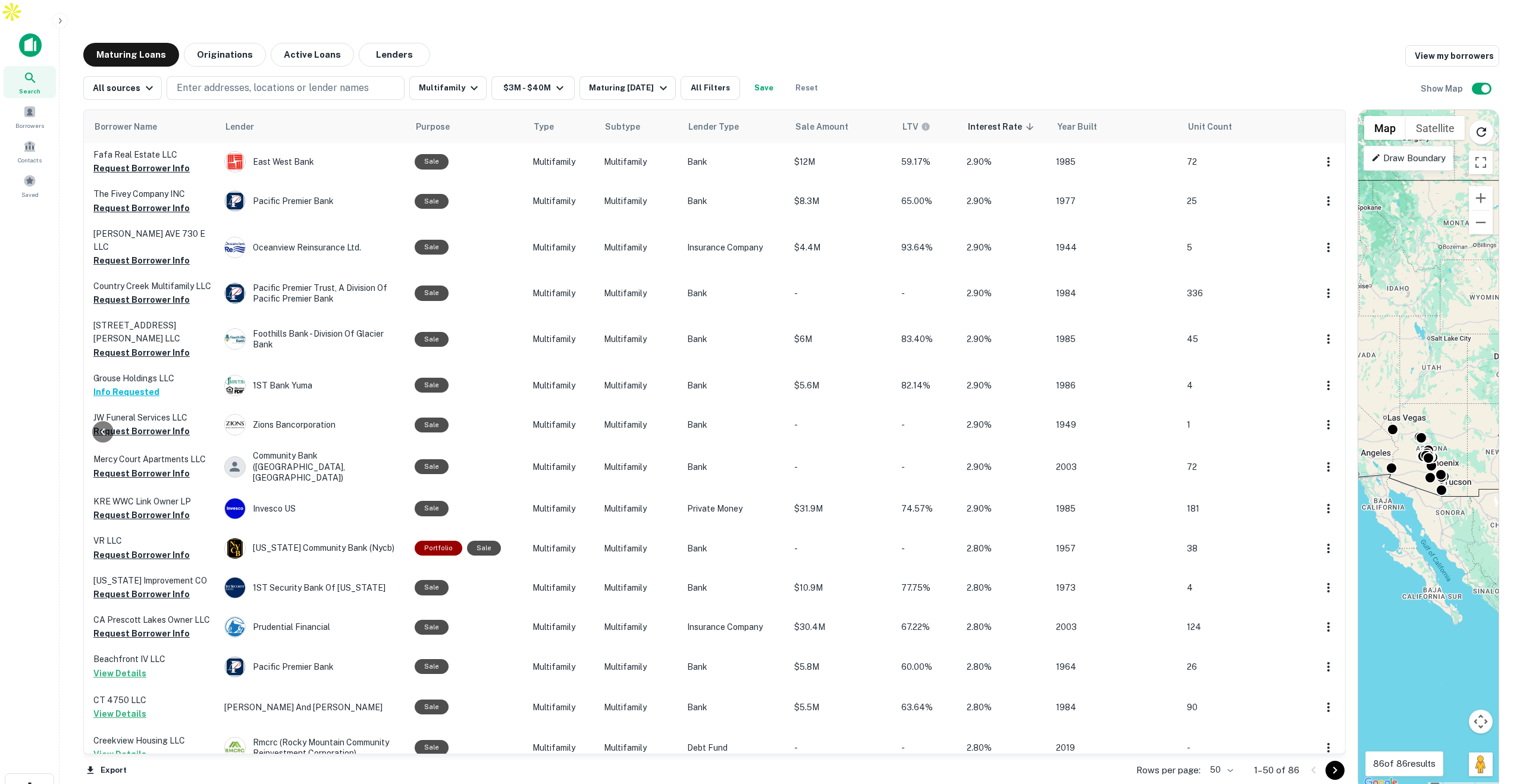
click at [1224, 746] on body "Search Borrowers Contacts Saved Maturing Loans Originations Active Loans Lender…" at bounding box center [762, 392] width 1523 height 784
click at [1223, 758] on li "100" at bounding box center [1221, 759] width 34 height 21
type input "***"
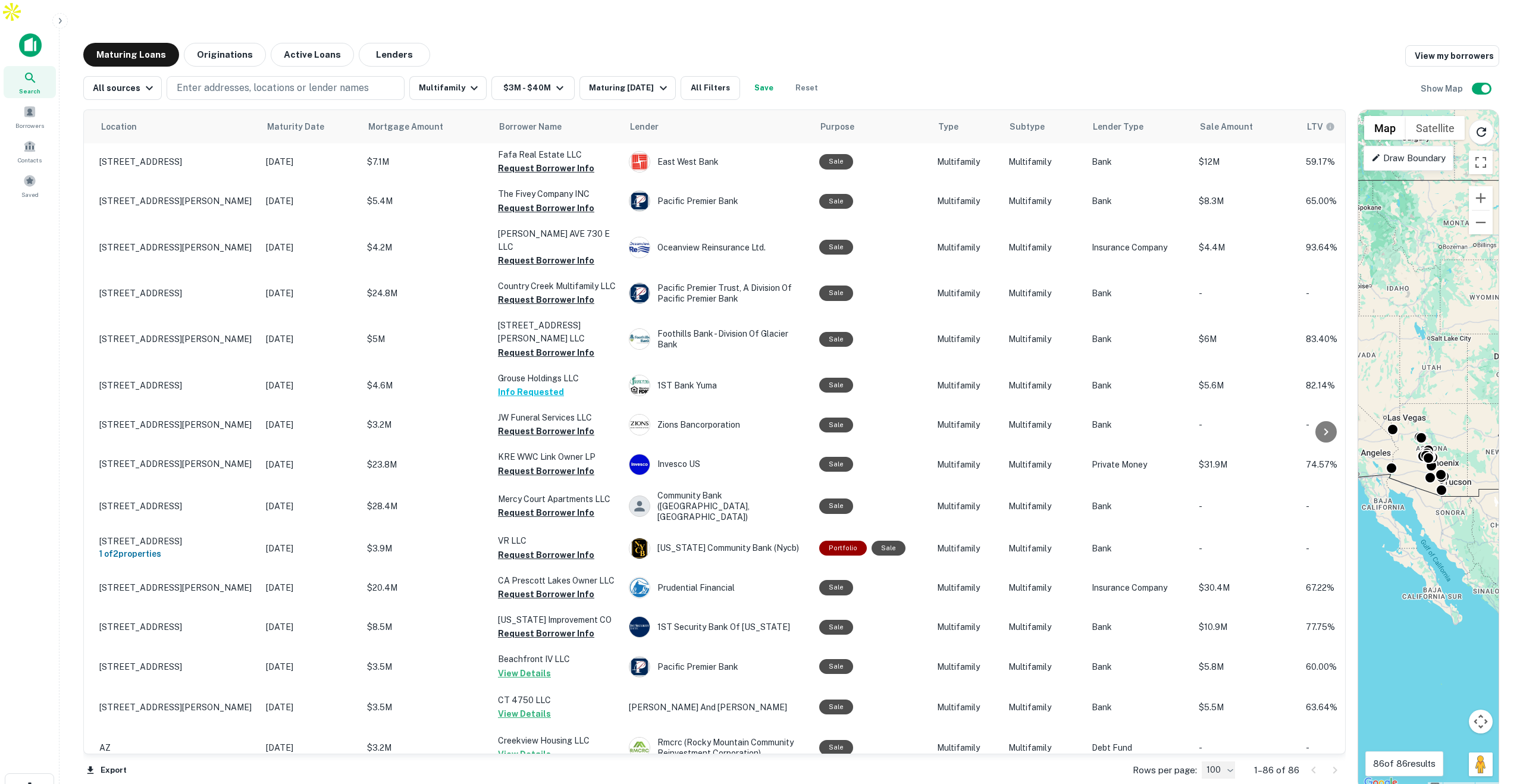
scroll to position [1504, 0]
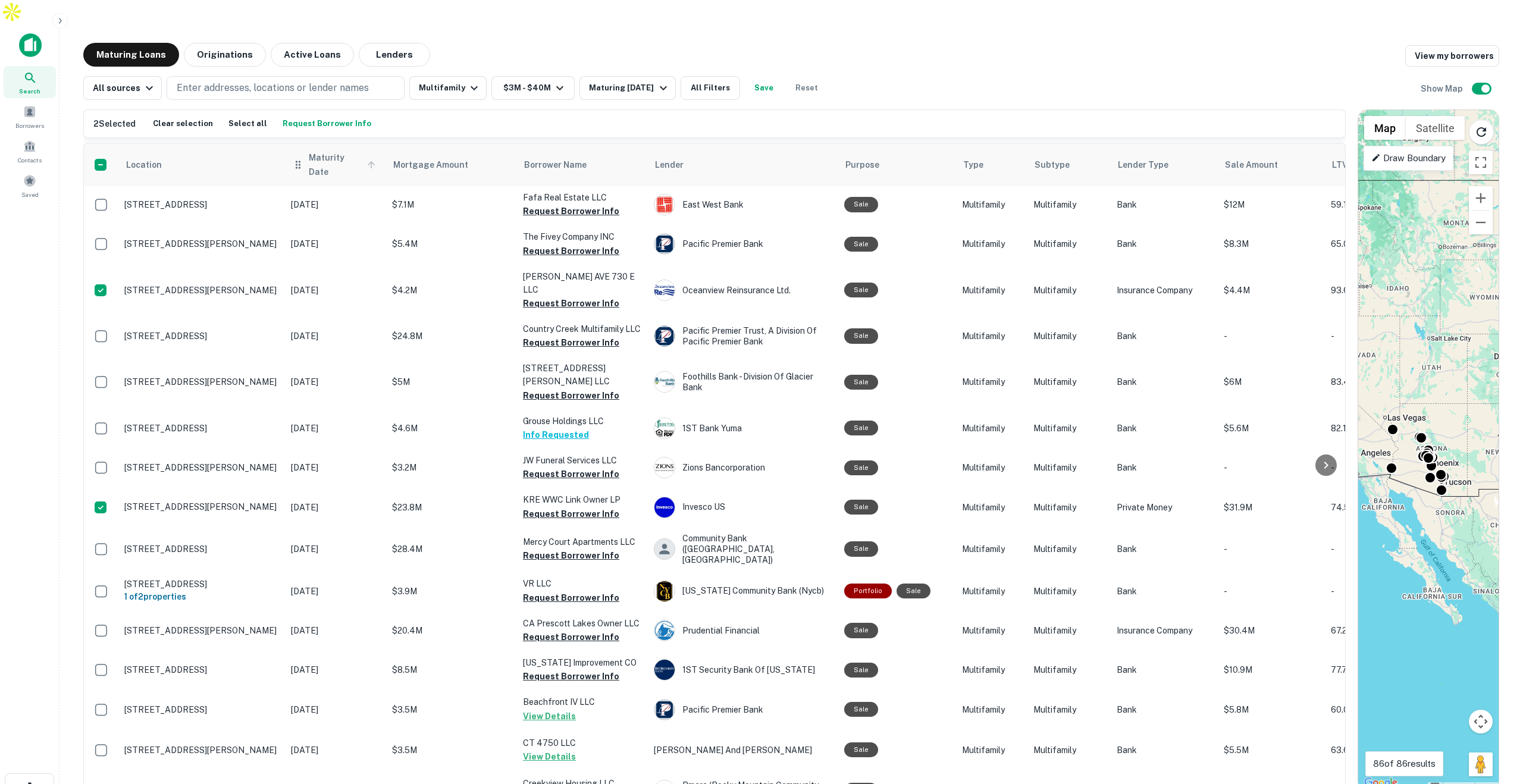
click at [333, 150] on span "Maturity Date" at bounding box center [344, 165] width 70 height 29
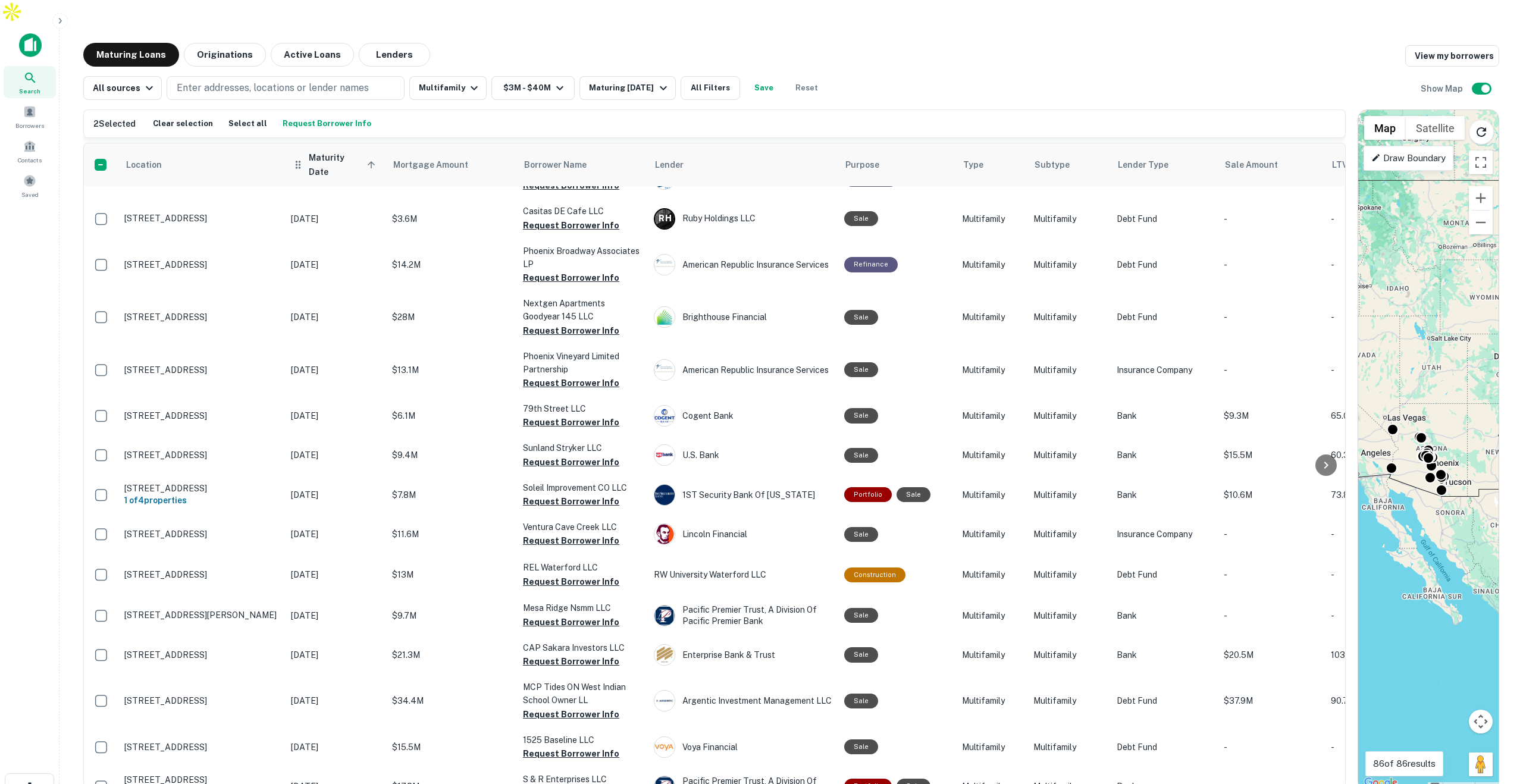
click at [335, 150] on span "Maturity Date sorted ascending" at bounding box center [344, 165] width 70 height 29
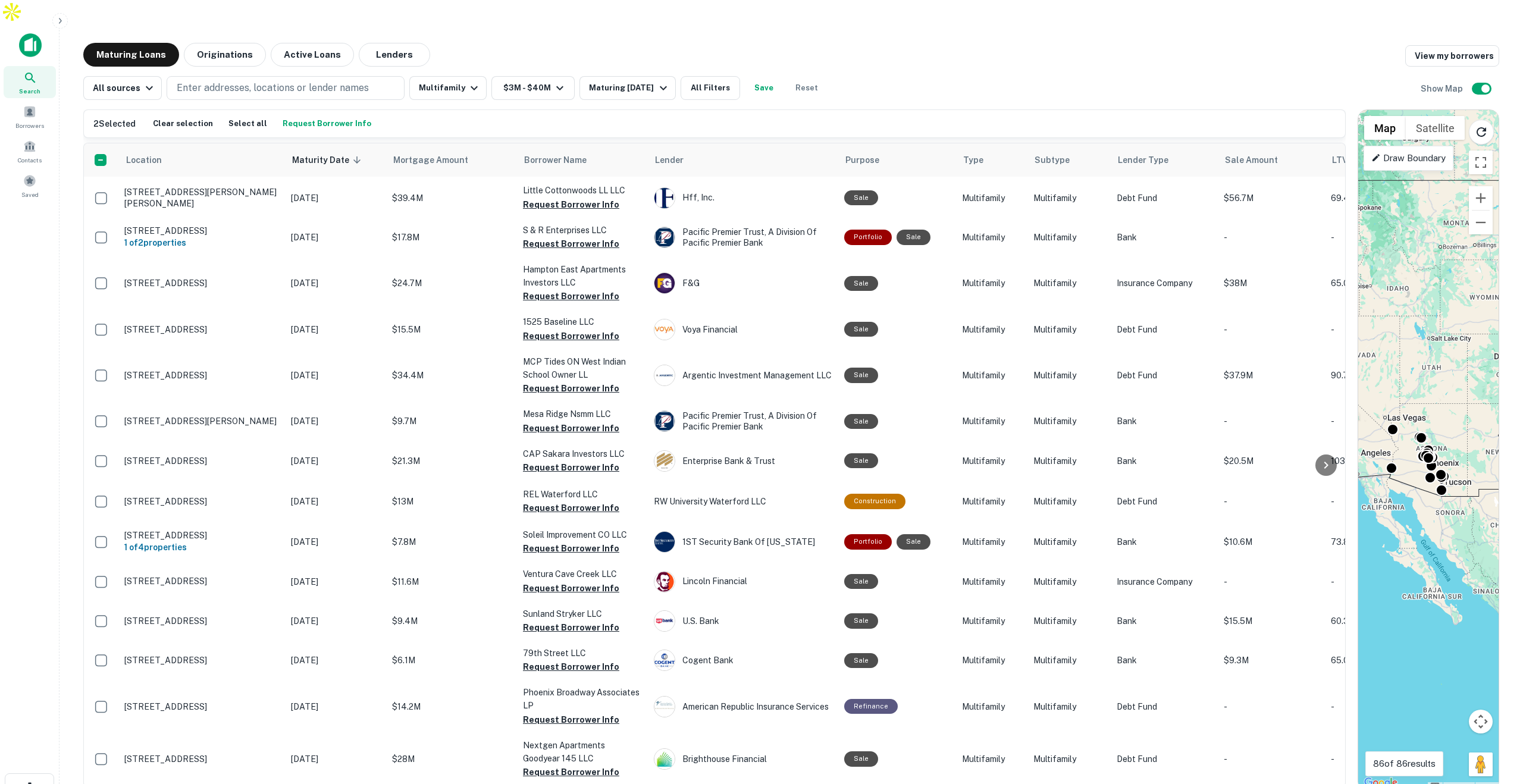
click at [335, 153] on span "Maturity Date sorted descending" at bounding box center [329, 160] width 73 height 14
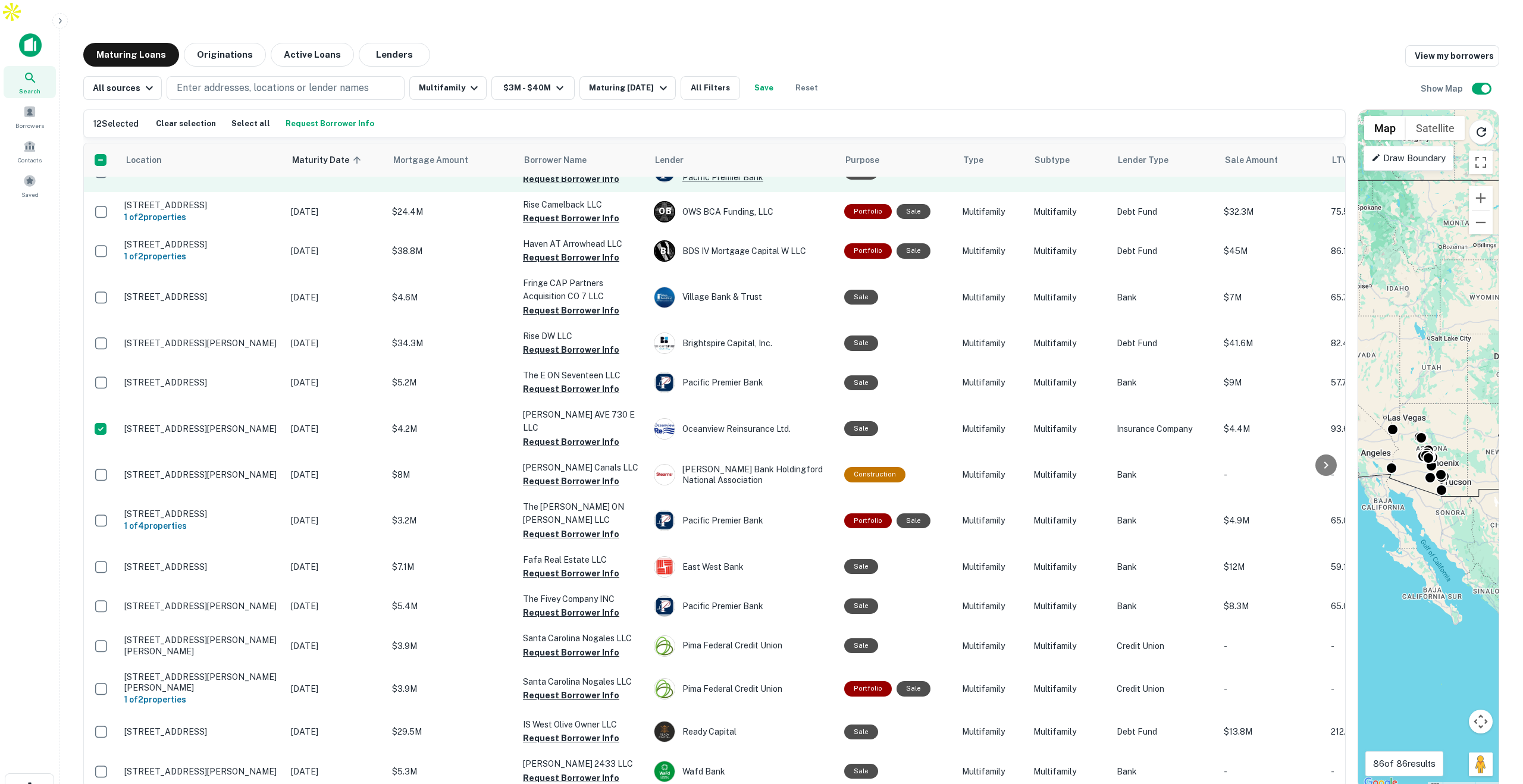
scroll to position [2609, 0]
